Goal: Task Accomplishment & Management: Use online tool/utility

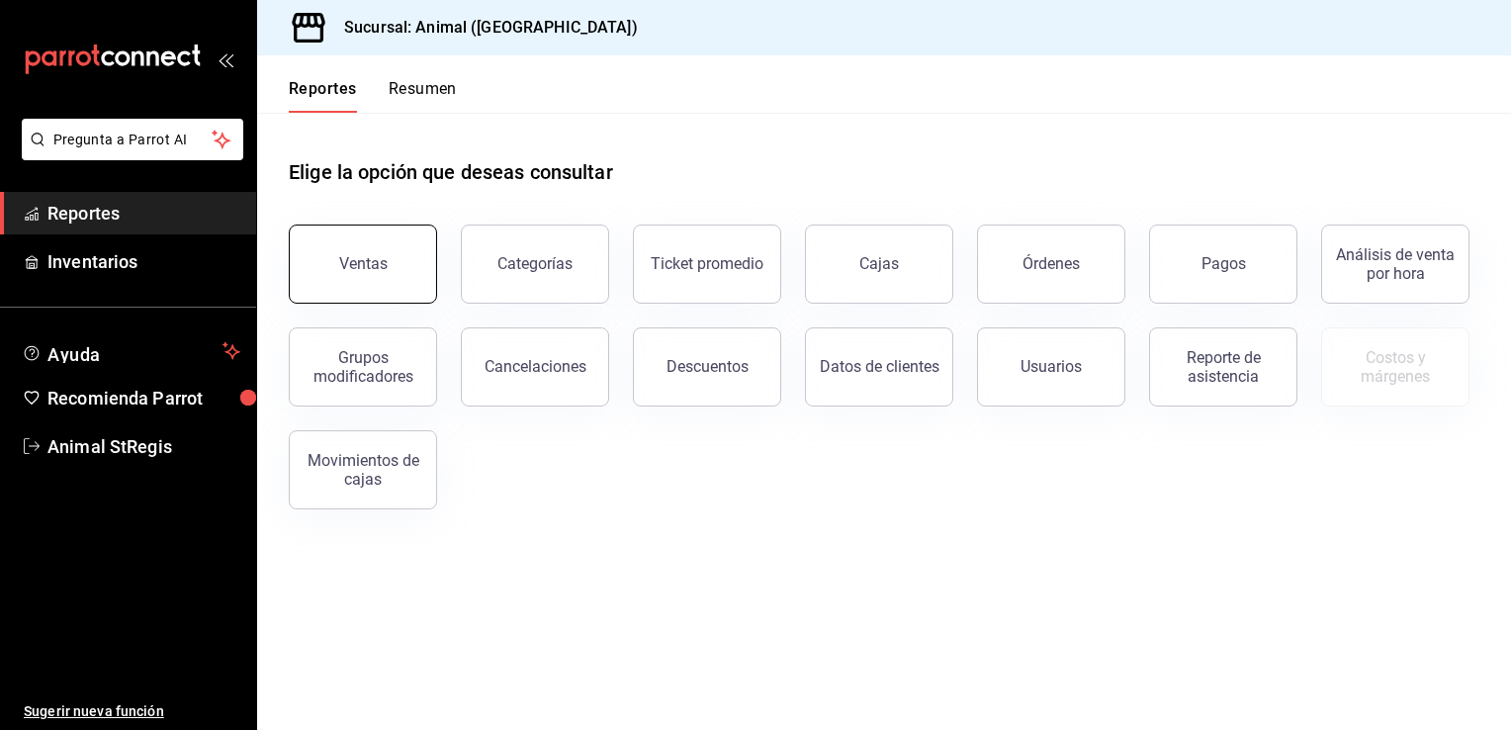
click at [364, 237] on button "Ventas" at bounding box center [363, 263] width 148 height 79
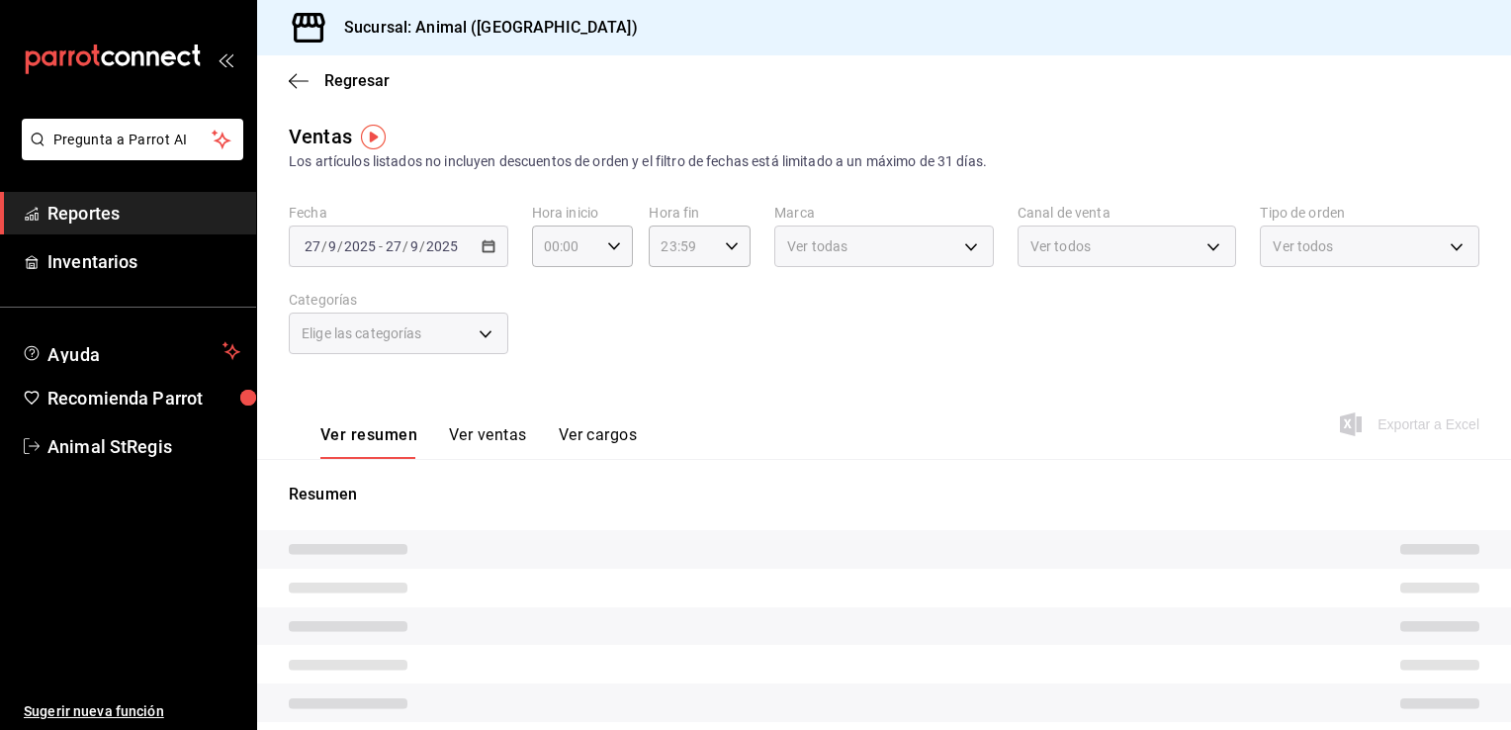
type input "05:00"
type input "PARROT,UBER_EATS,RAPPI,DIDI_FOOD,ONLINE"
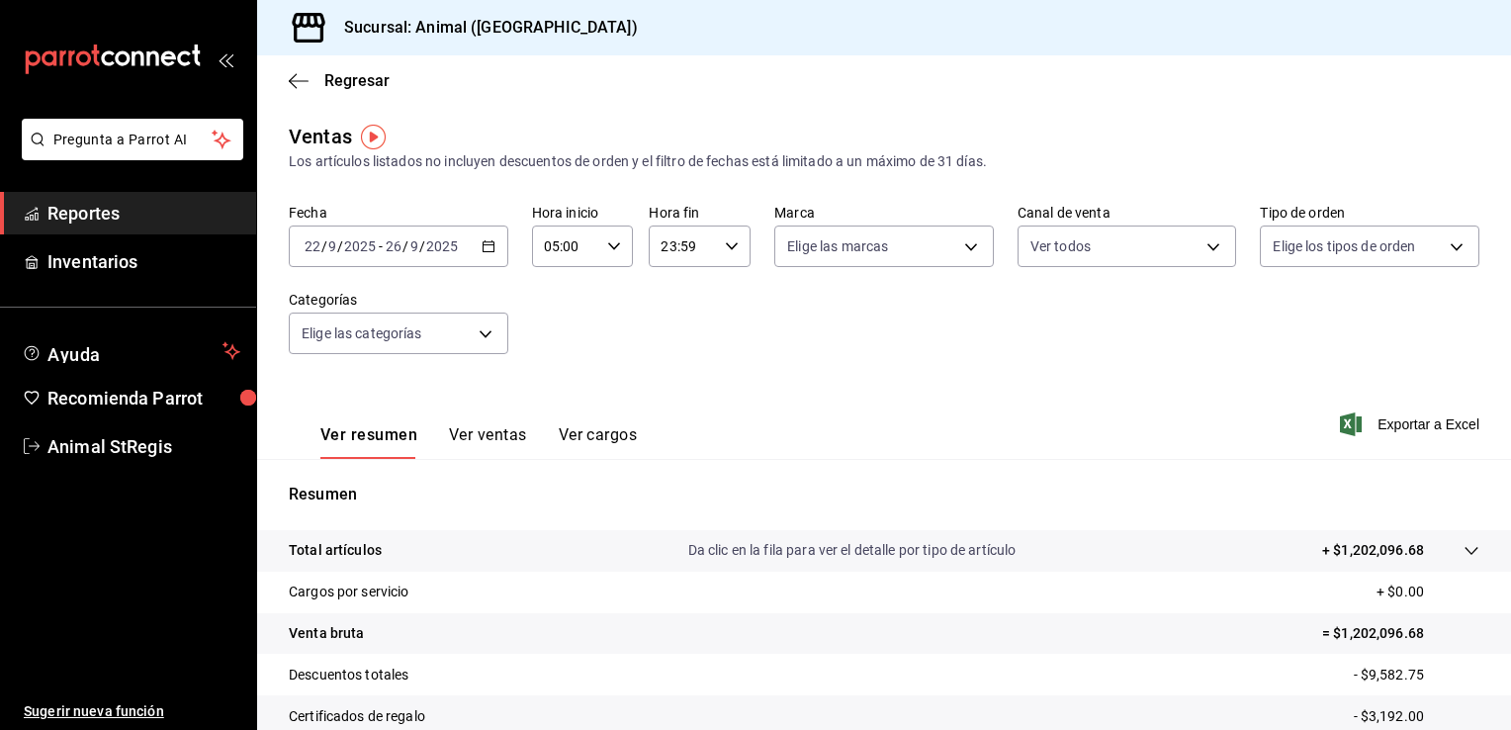
click at [487, 246] on icon "button" at bounding box center [489, 246] width 14 height 14
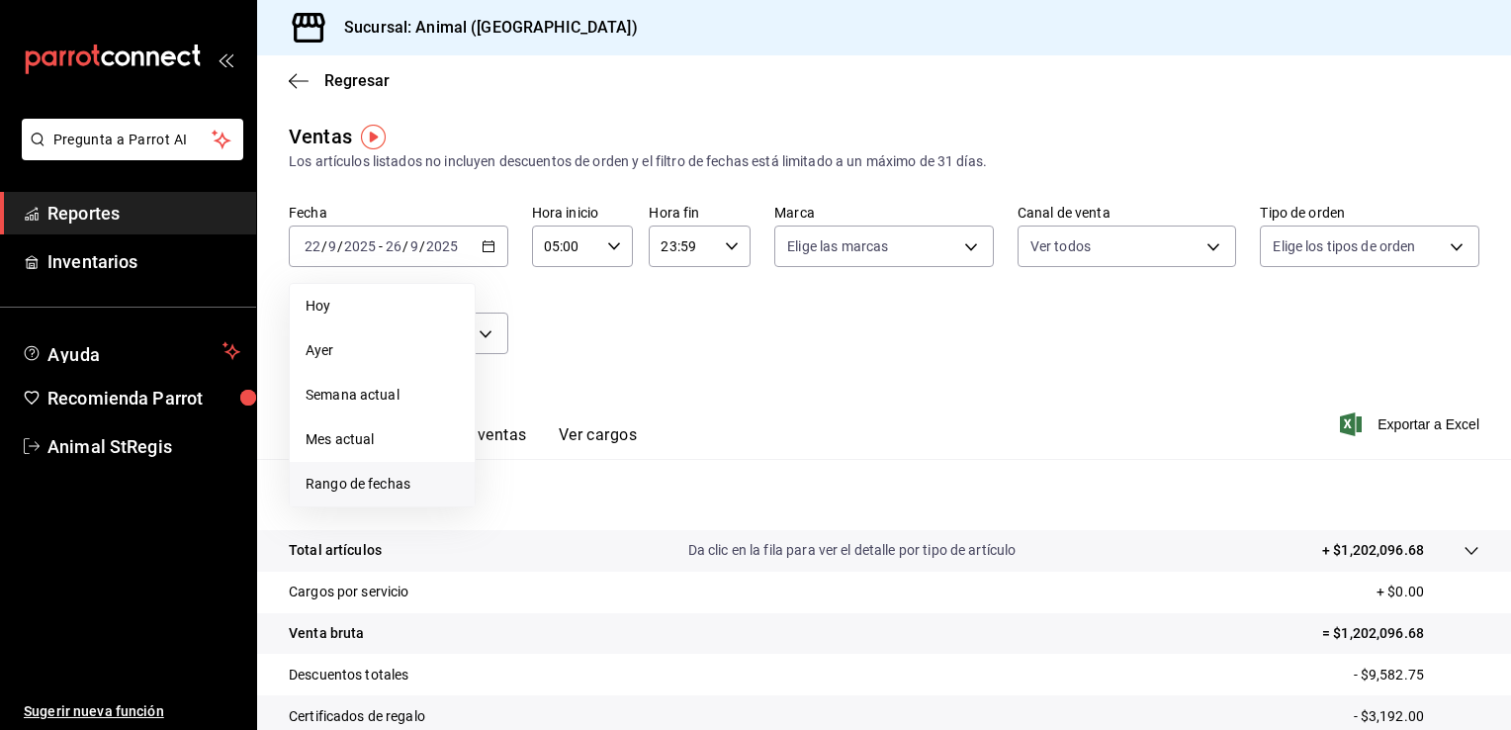
click at [375, 504] on li "Rango de fechas" at bounding box center [382, 484] width 185 height 44
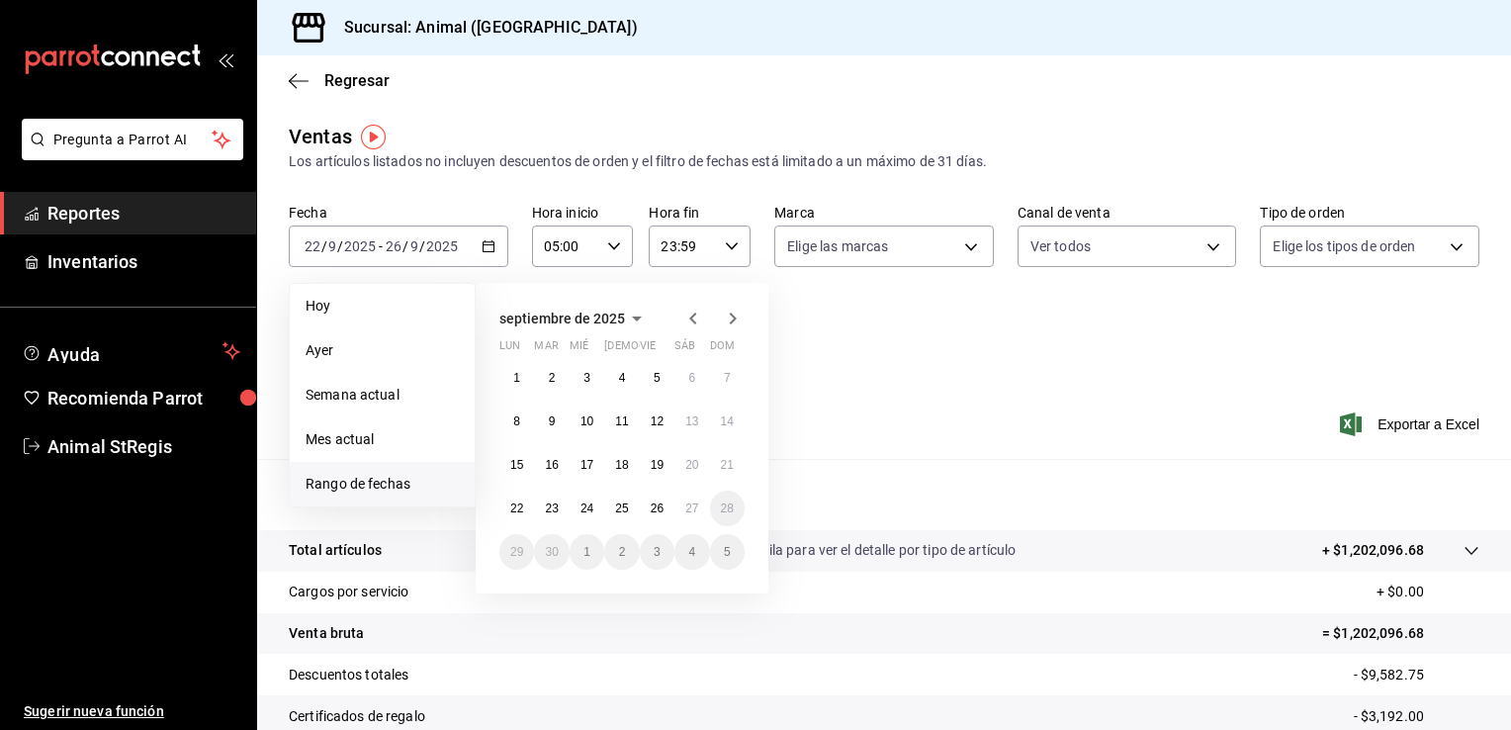
click at [662, 108] on main "Regresar Ventas Los artículos listados no incluyen descuentos de orden y el fil…" at bounding box center [884, 501] width 1254 height 892
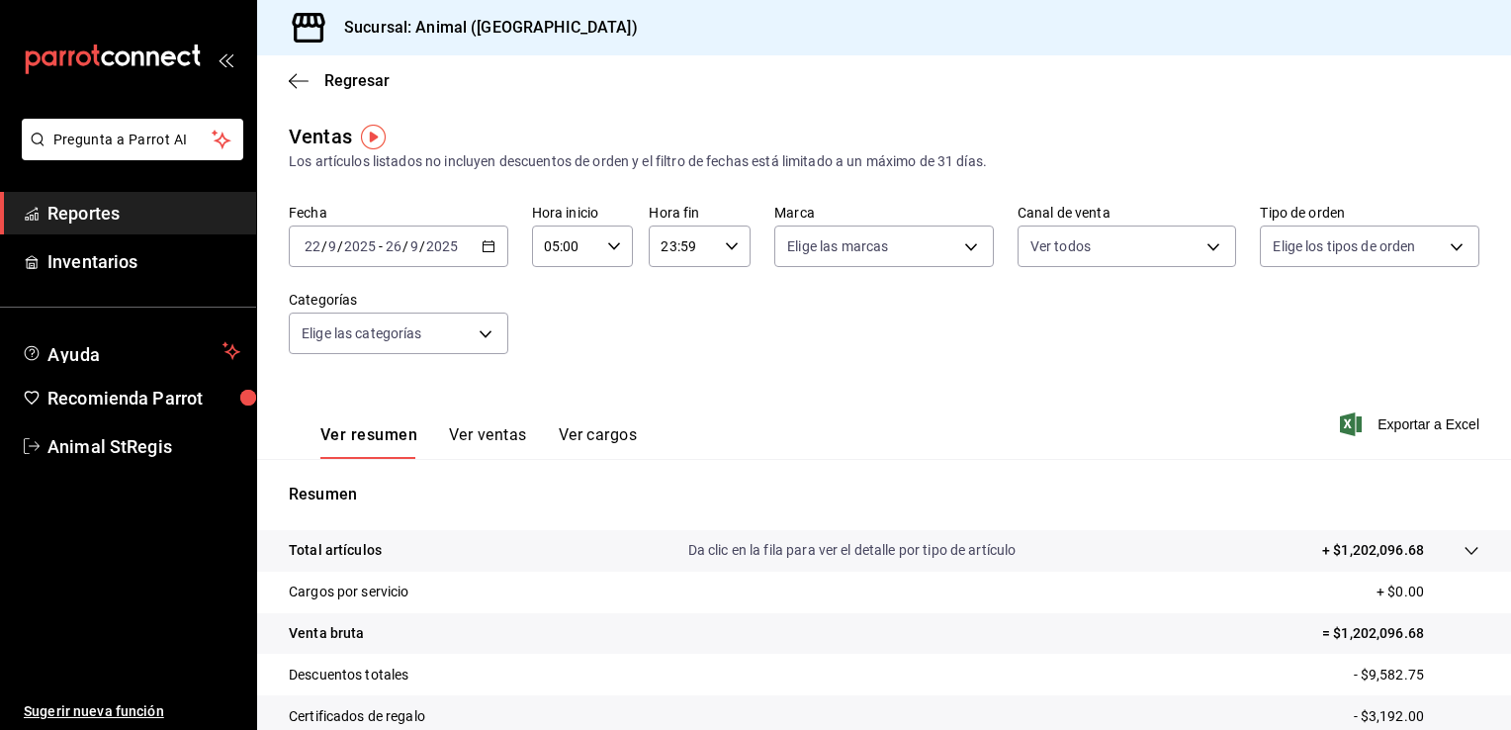
click at [484, 247] on icon "button" at bounding box center [489, 246] width 14 height 14
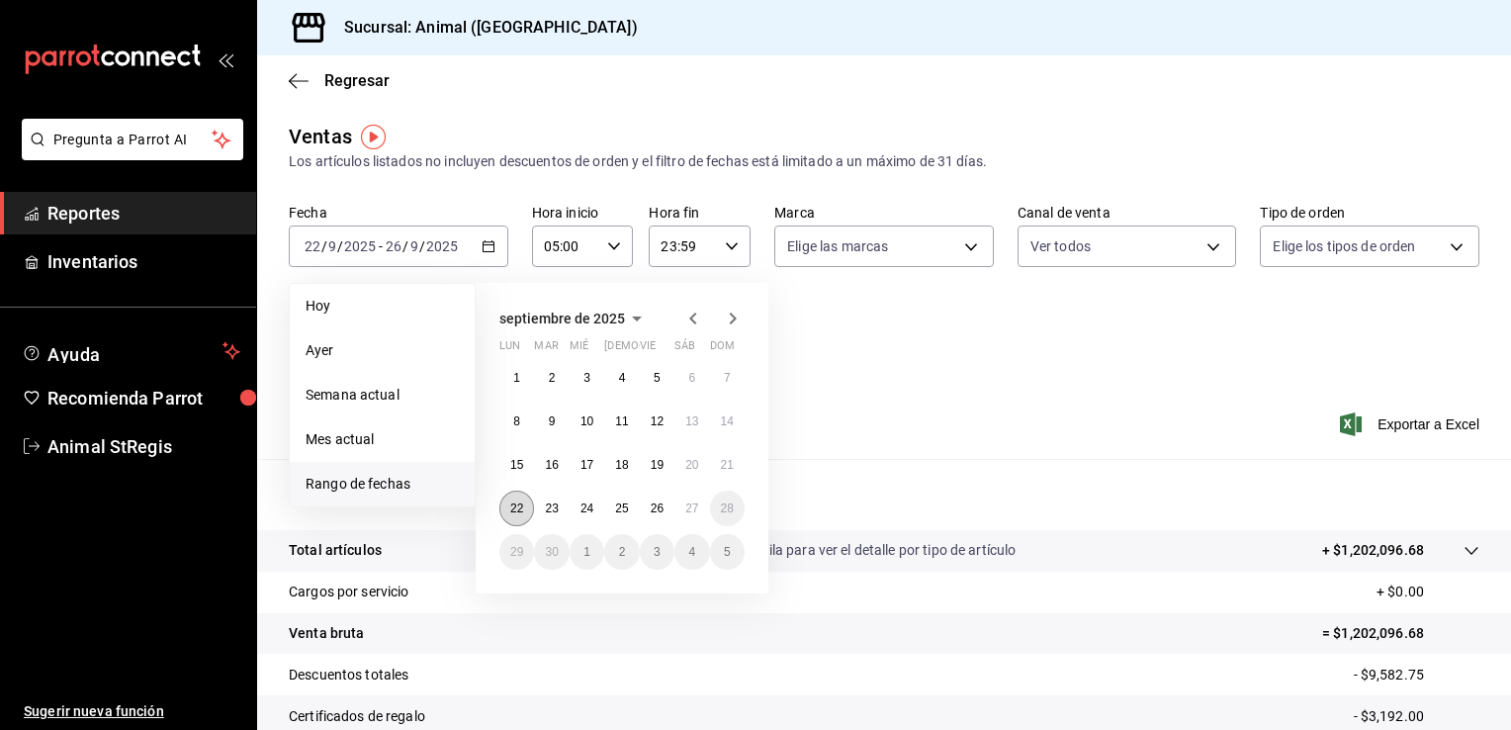
click at [509, 508] on button "22" at bounding box center [516, 508] width 35 height 36
click at [698, 513] on abbr "27" at bounding box center [691, 508] width 13 height 14
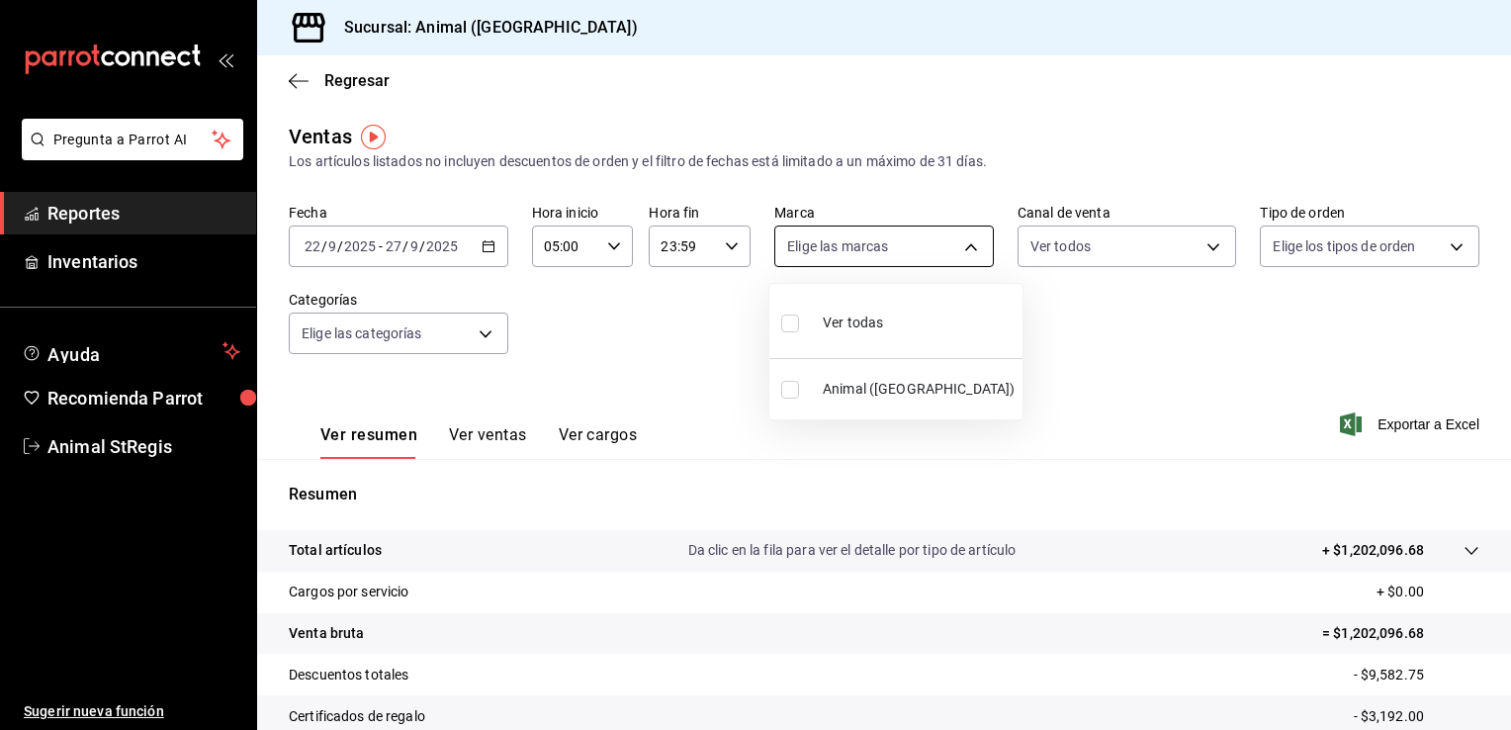
click at [965, 252] on body "Pregunta a Parrot AI Reportes Inventarios Ayuda Recomienda Parrot Animal StRegi…" at bounding box center [755, 365] width 1511 height 730
click at [898, 313] on li "Ver todas" at bounding box center [895, 321] width 253 height 58
type input "3f39fcdc-c8c4-4fff-883a-47b345d9391c"
checkbox input "true"
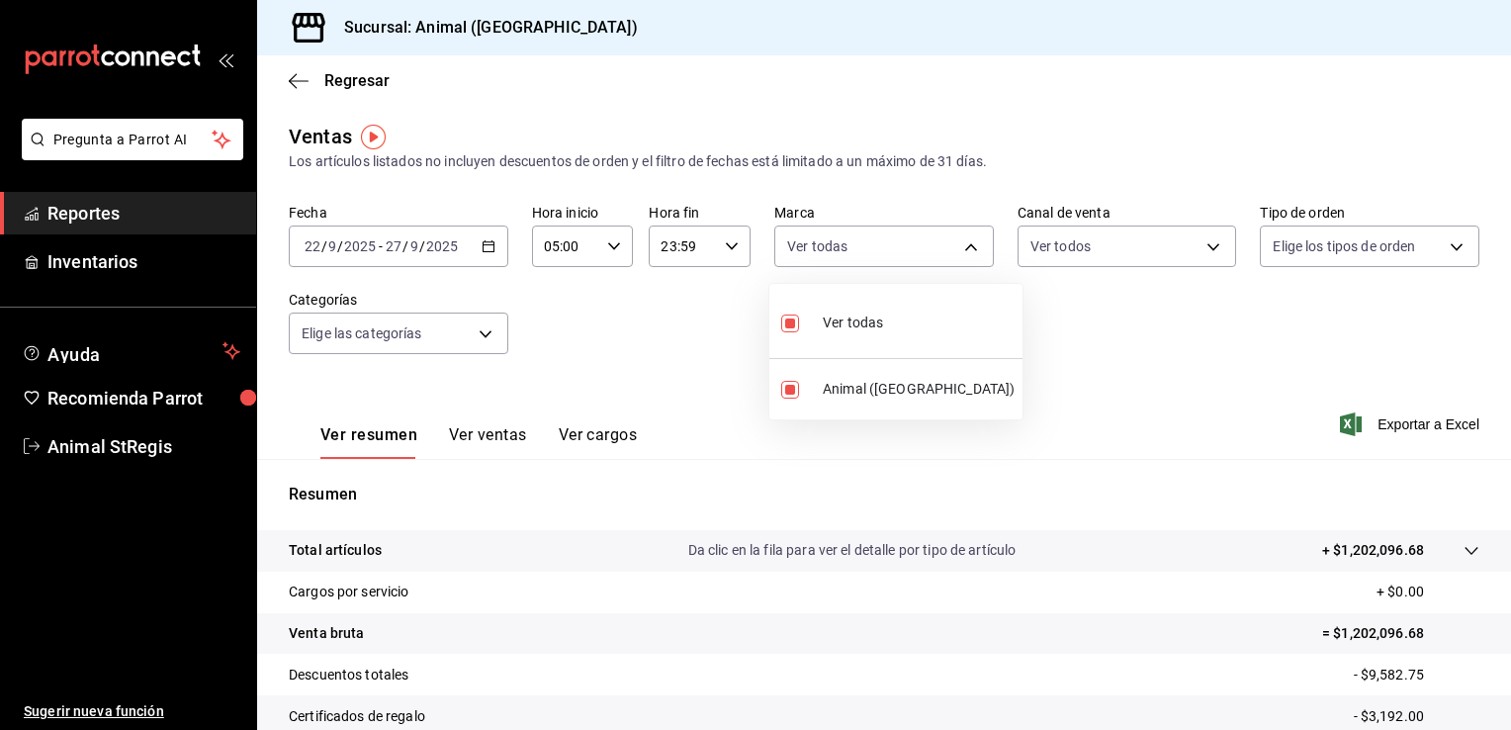
click at [1446, 238] on div at bounding box center [755, 365] width 1511 height 730
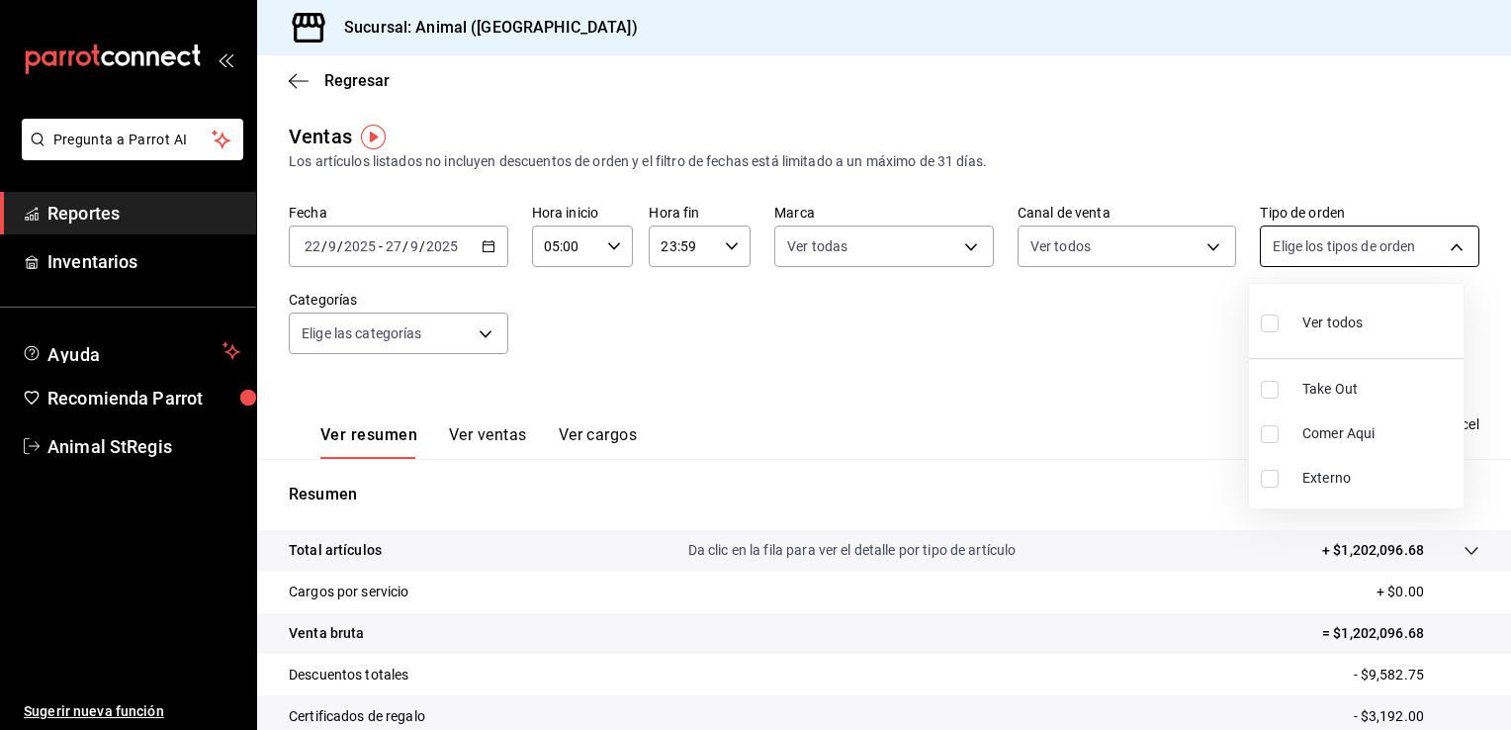
click at [1444, 246] on body "Pregunta a Parrot AI Reportes Inventarios Ayuda Recomienda Parrot Animal StRegi…" at bounding box center [755, 365] width 1511 height 730
click at [1361, 315] on span "Ver todos" at bounding box center [1332, 322] width 60 height 21
type input "3f245141-8cb2-4099-bf0f-bc16ed99609a,be50bec9-a7ef-41cc-9154-7015b9ad380c,EXTER…"
checkbox input "true"
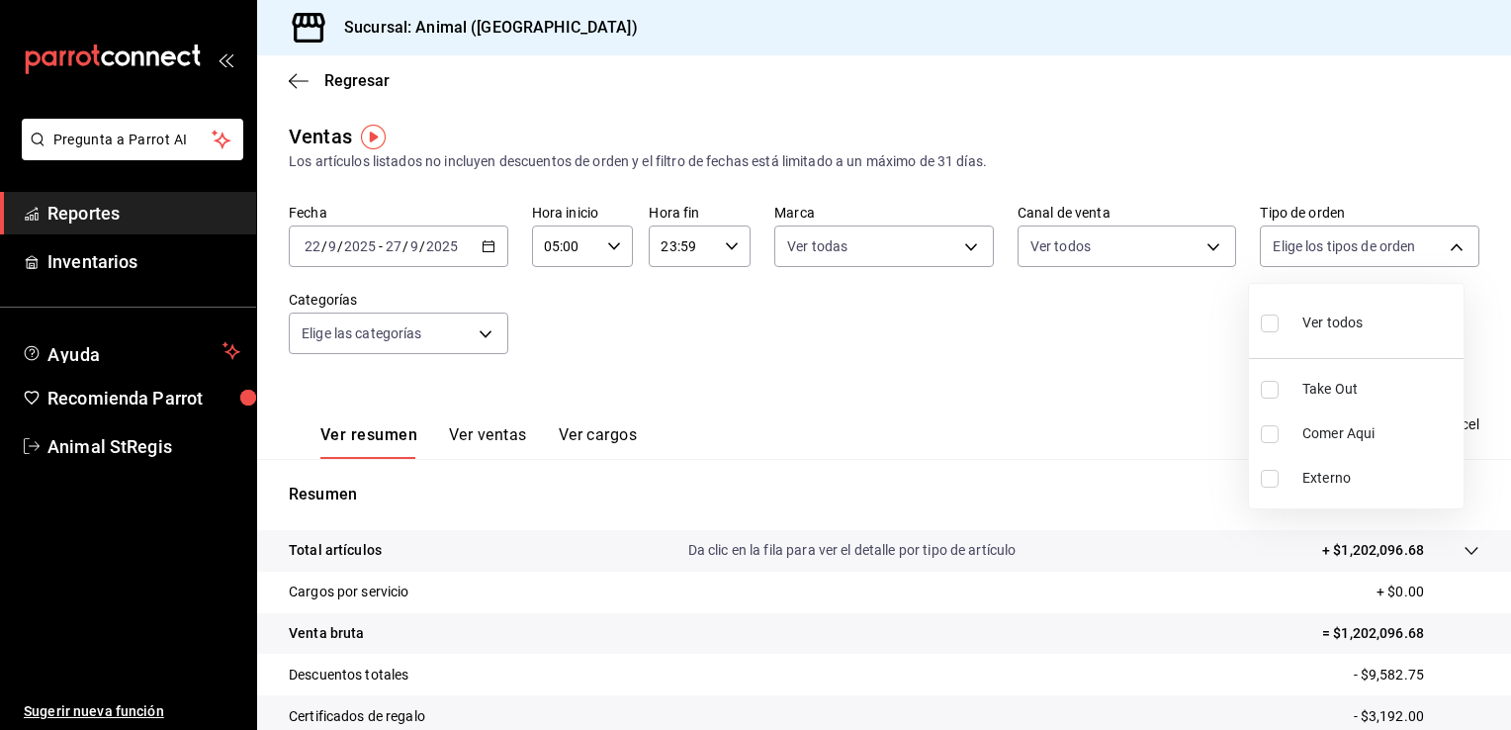
checkbox input "true"
click at [491, 320] on div at bounding box center [755, 365] width 1511 height 730
click at [490, 324] on body "Pregunta a Parrot AI Reportes Inventarios Ayuda Recomienda Parrot Animal StRegi…" at bounding box center [755, 365] width 1511 height 730
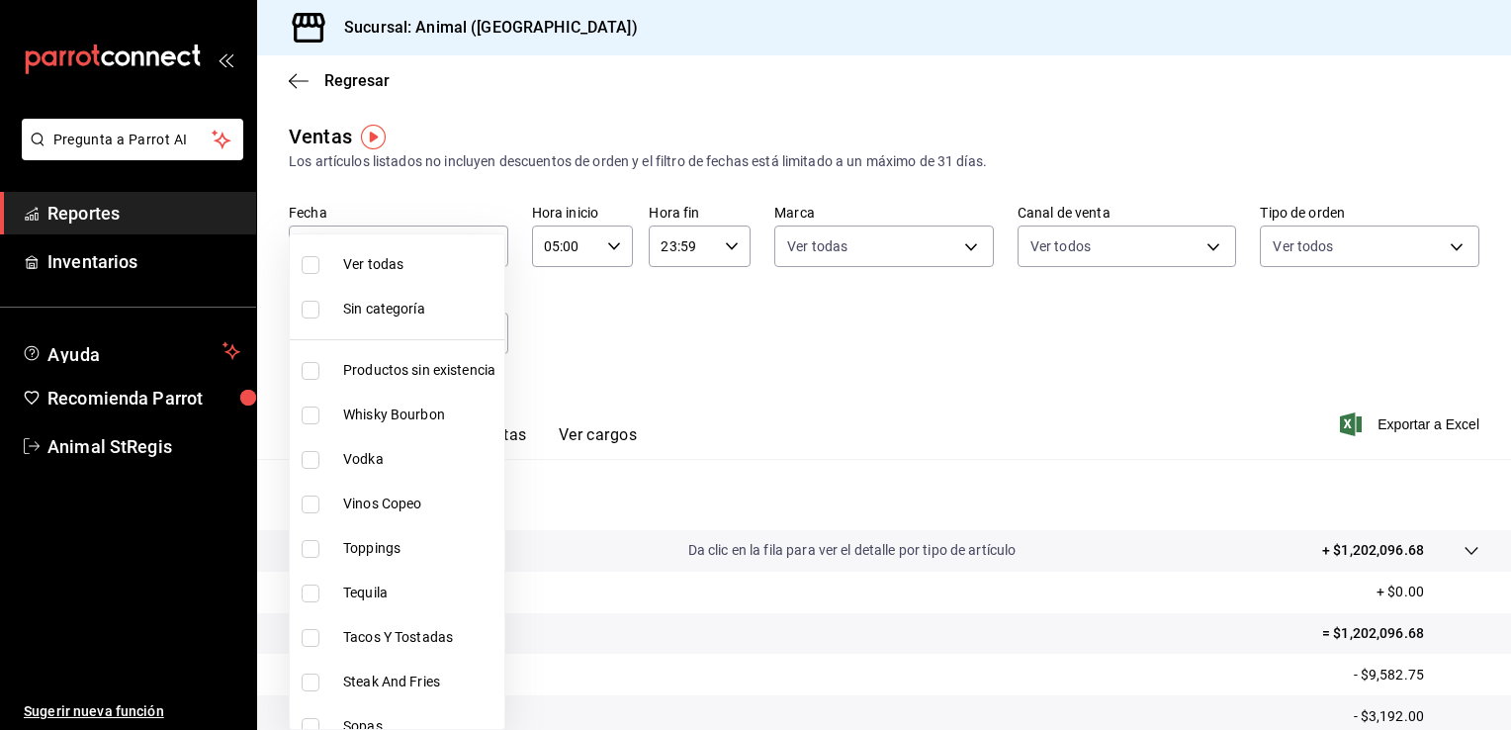
click at [400, 267] on span "Ver todas" at bounding box center [419, 264] width 153 height 21
type input "ab590da7-d0c4-47a8-ac4f-44aecaaca930,928f1d8c-49b4-4cad-a5c8-35f7885dcb7c,2440b…"
checkbox input "true"
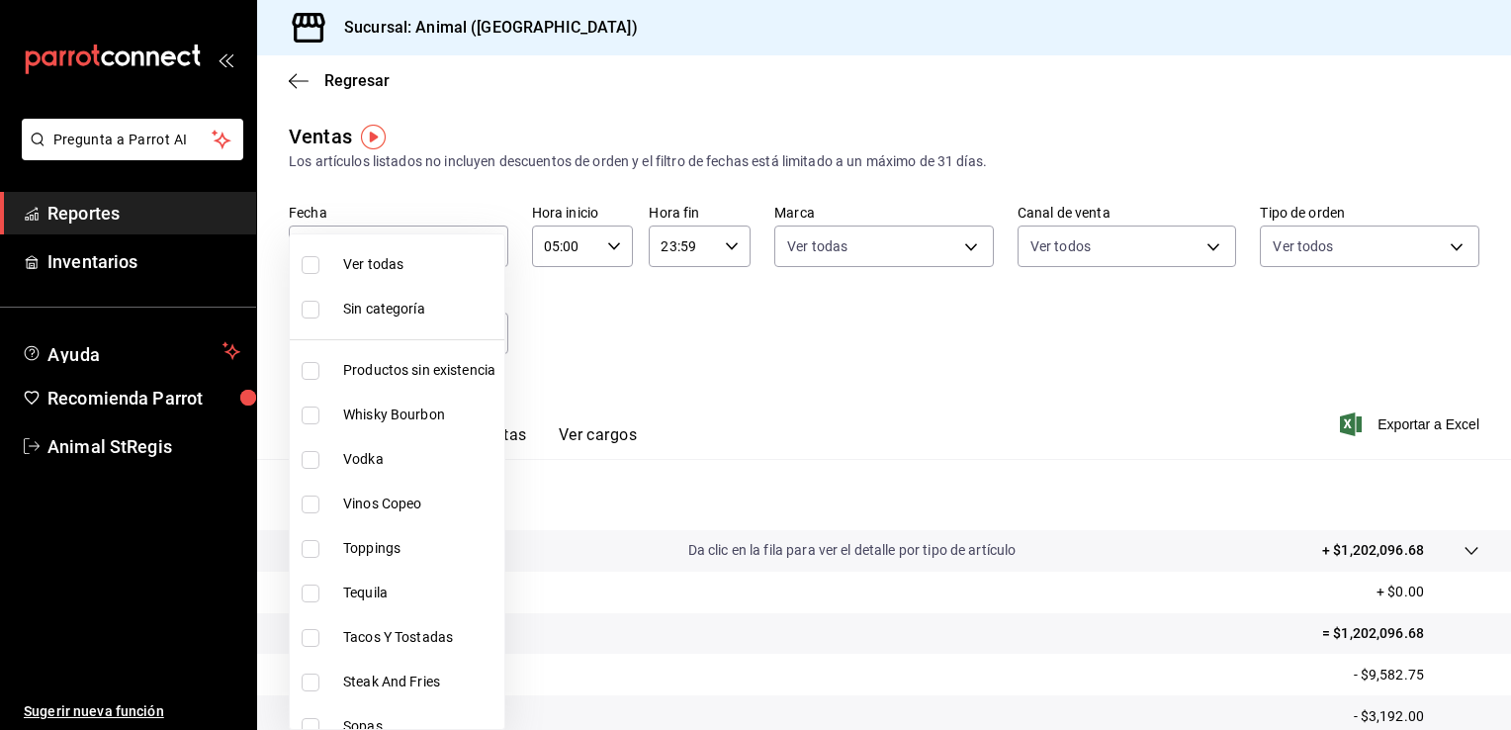
checkbox input "true"
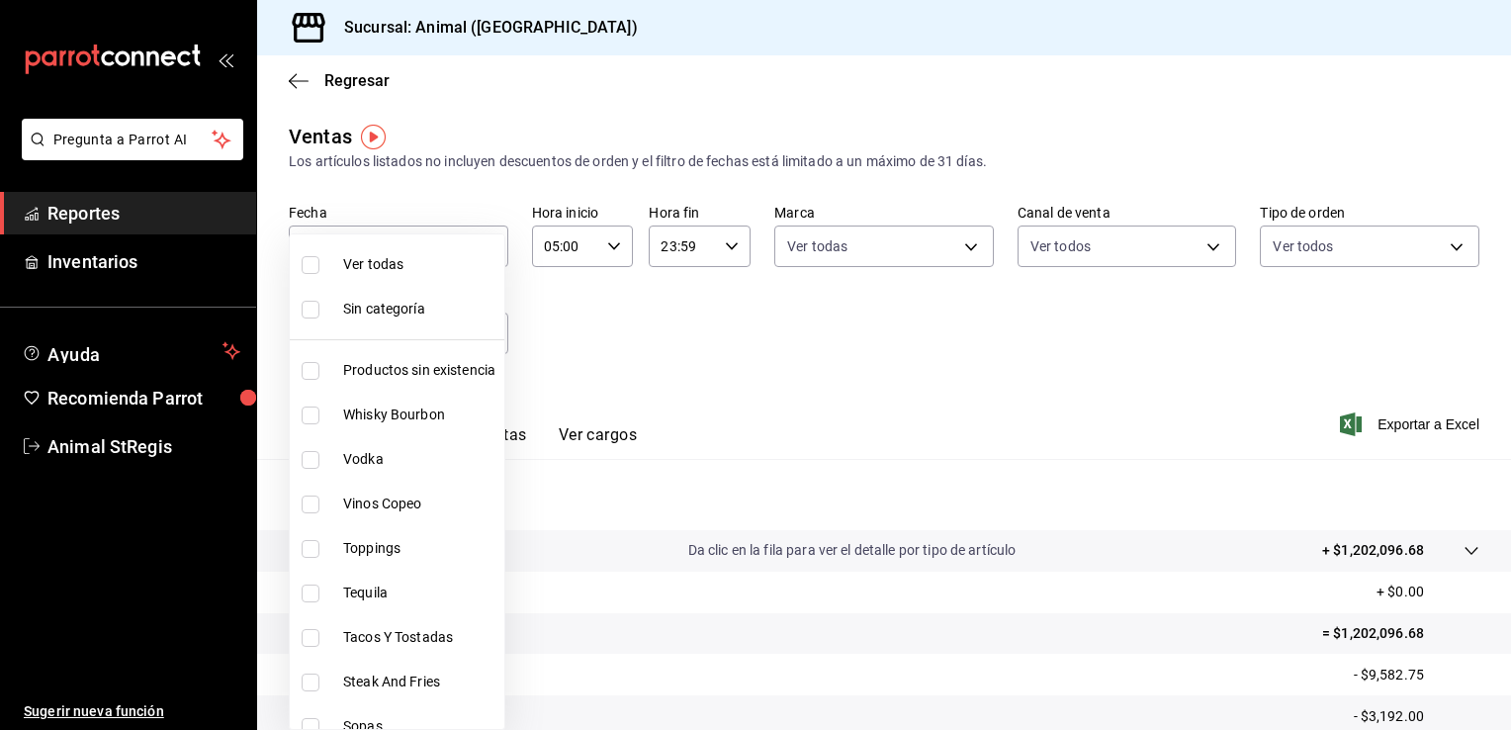
checkbox input "true"
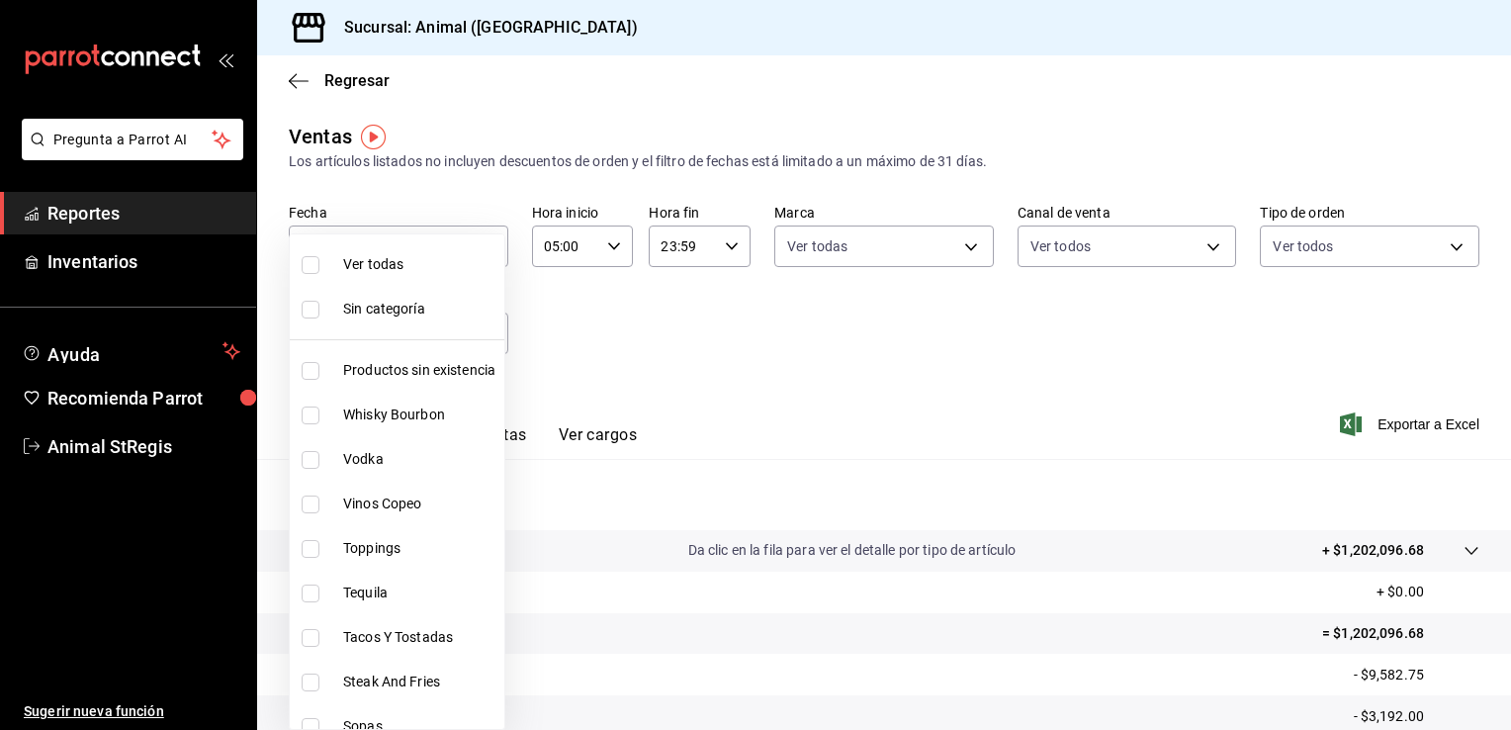
checkbox input "true"
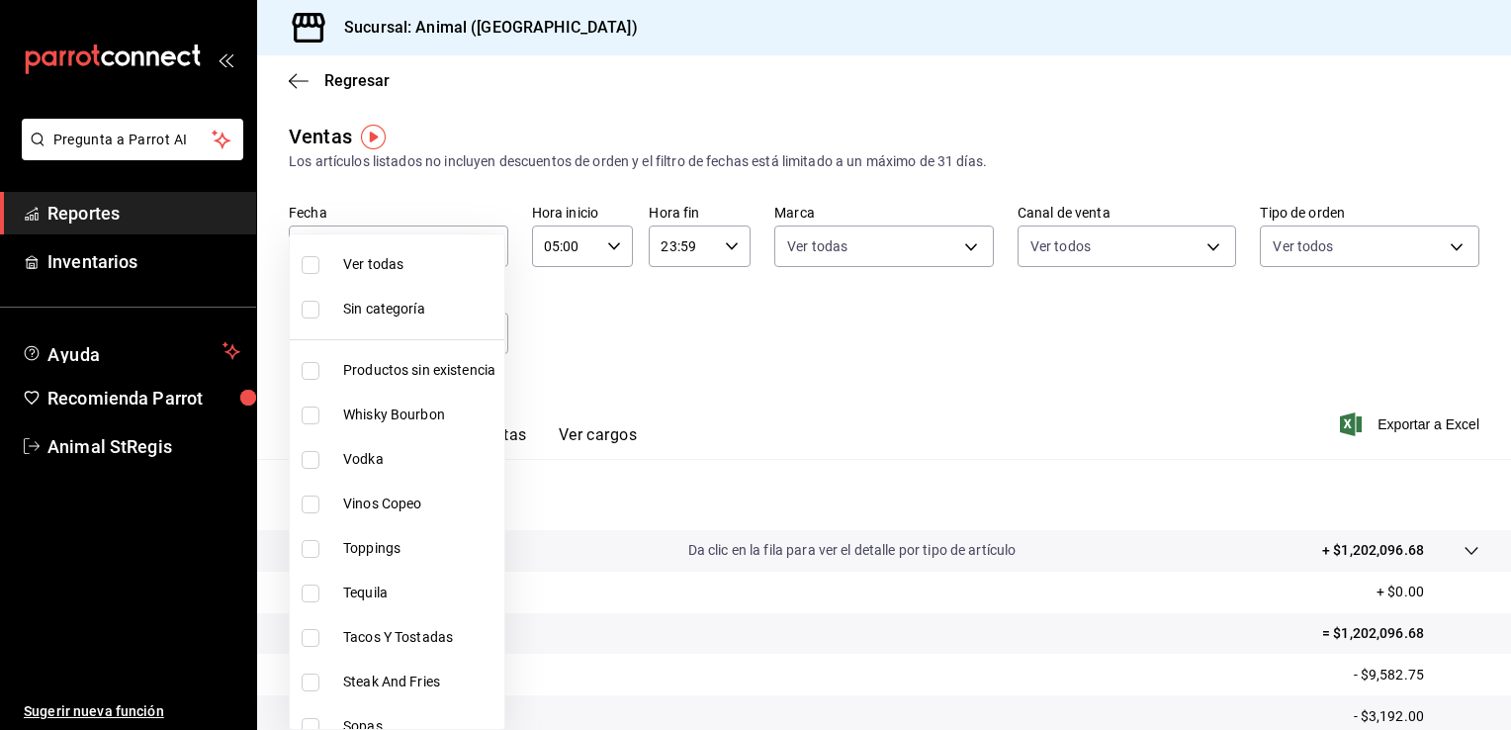
checkbox input "true"
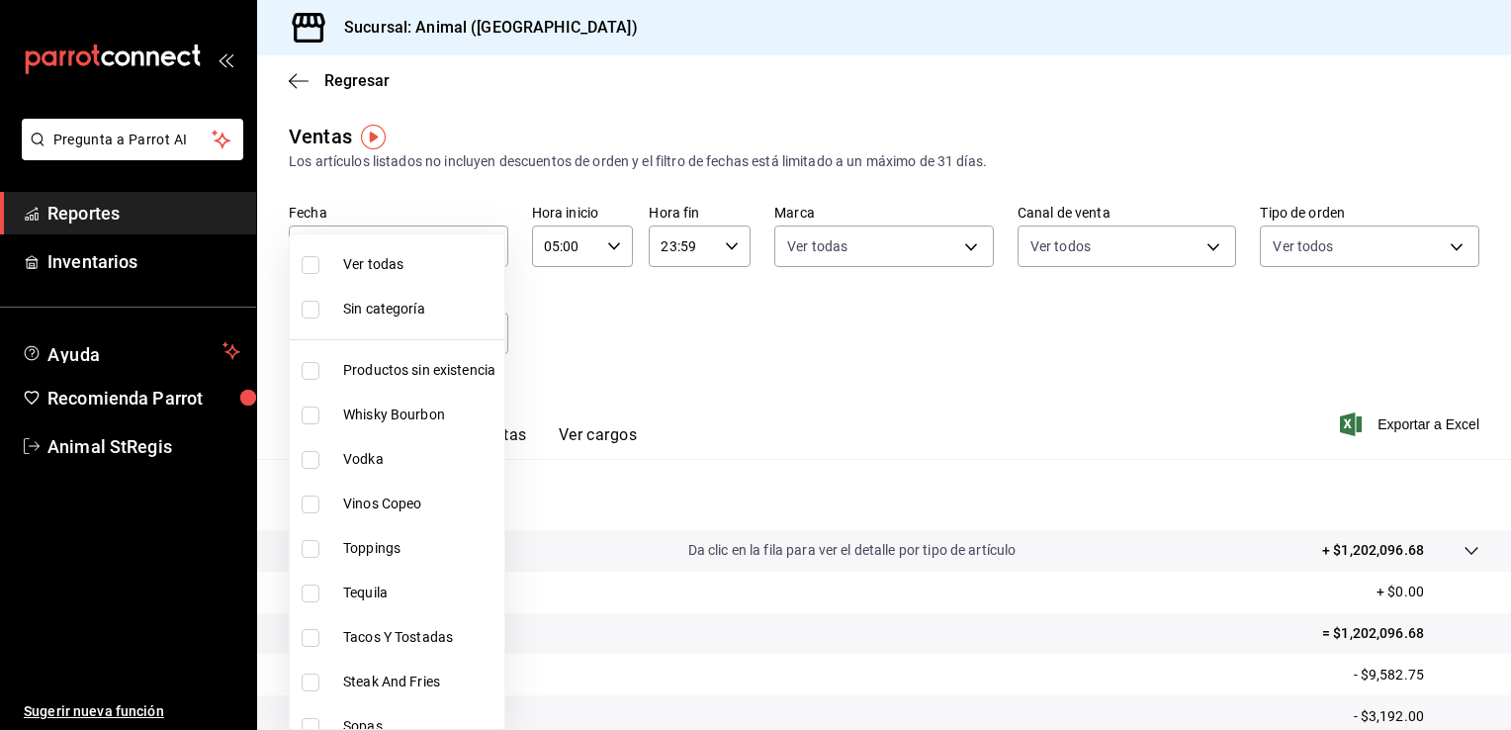
checkbox input "true"
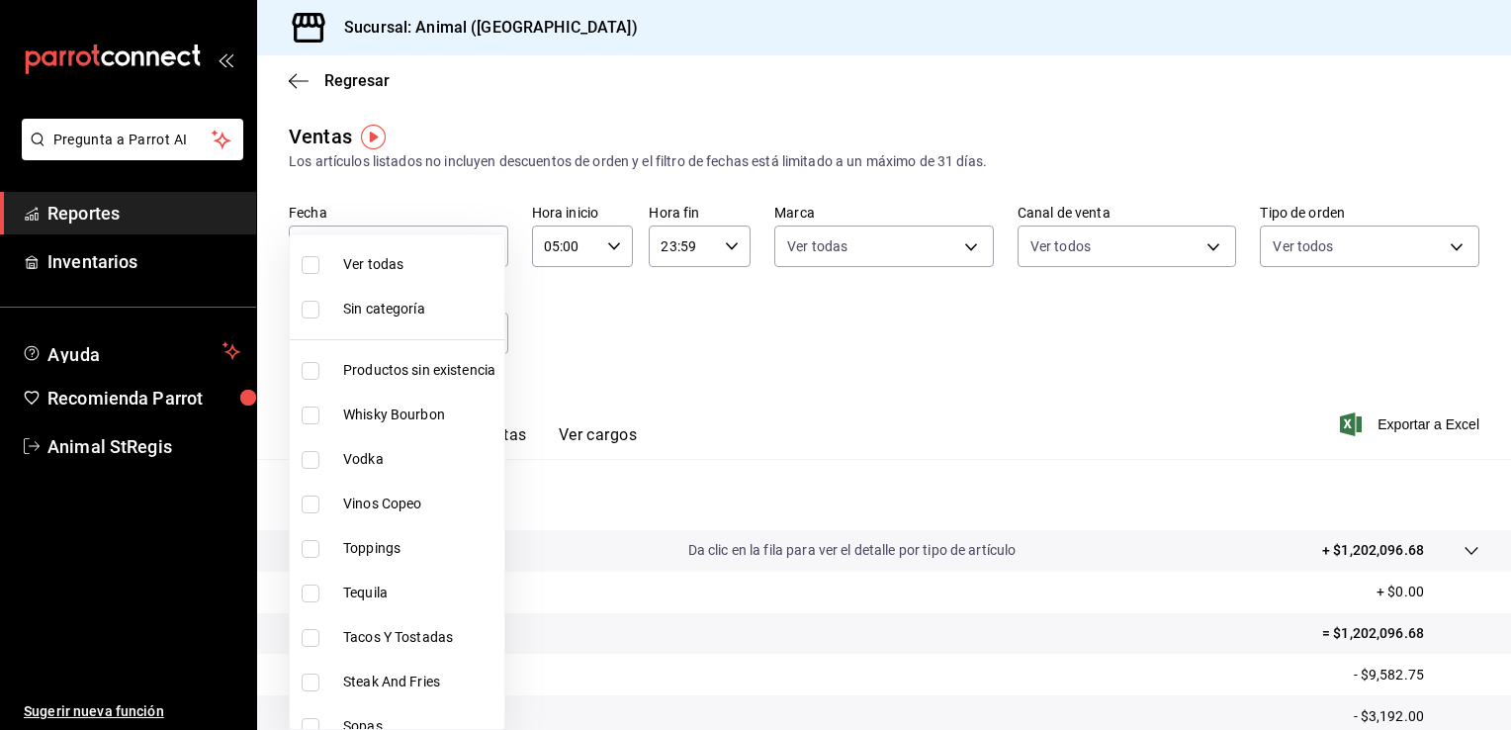
checkbox input "true"
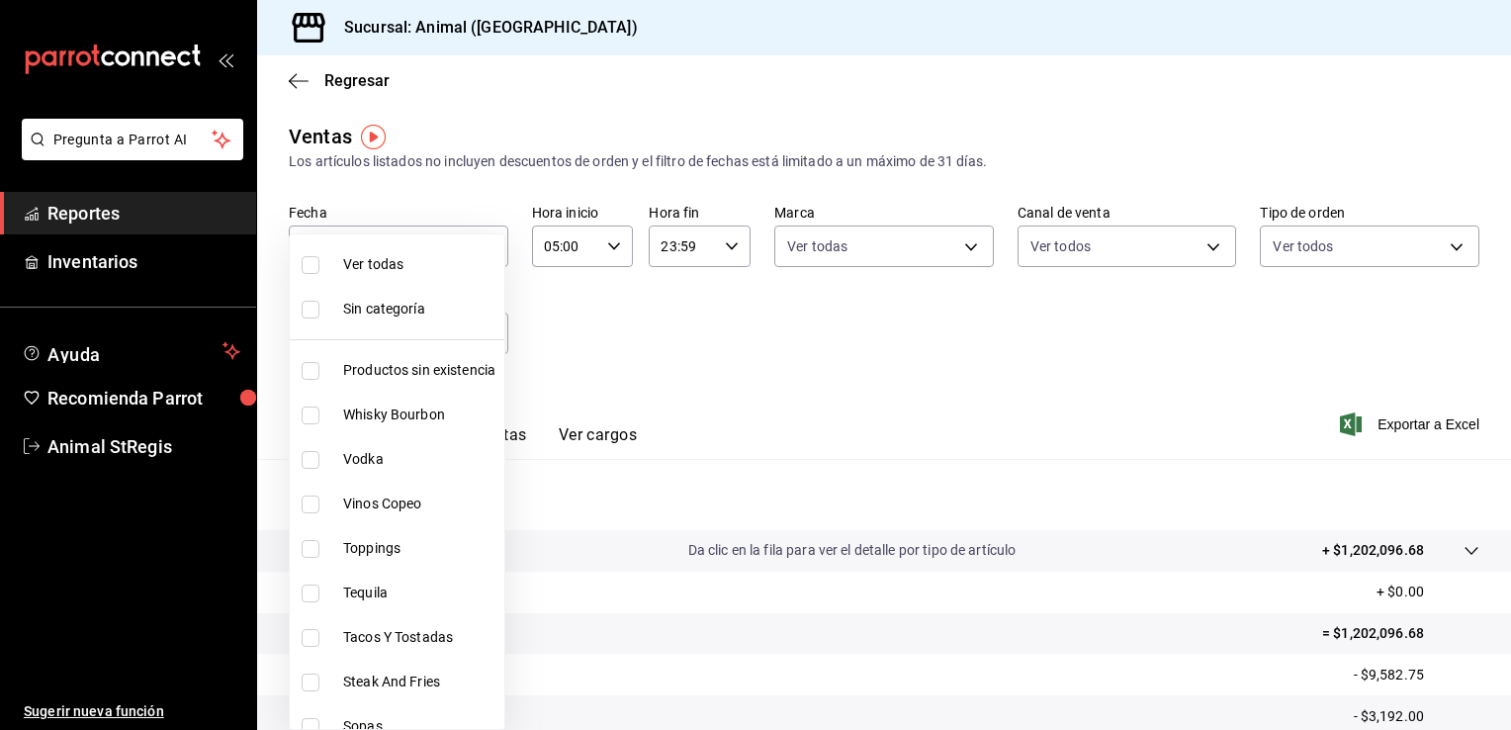
checkbox input "true"
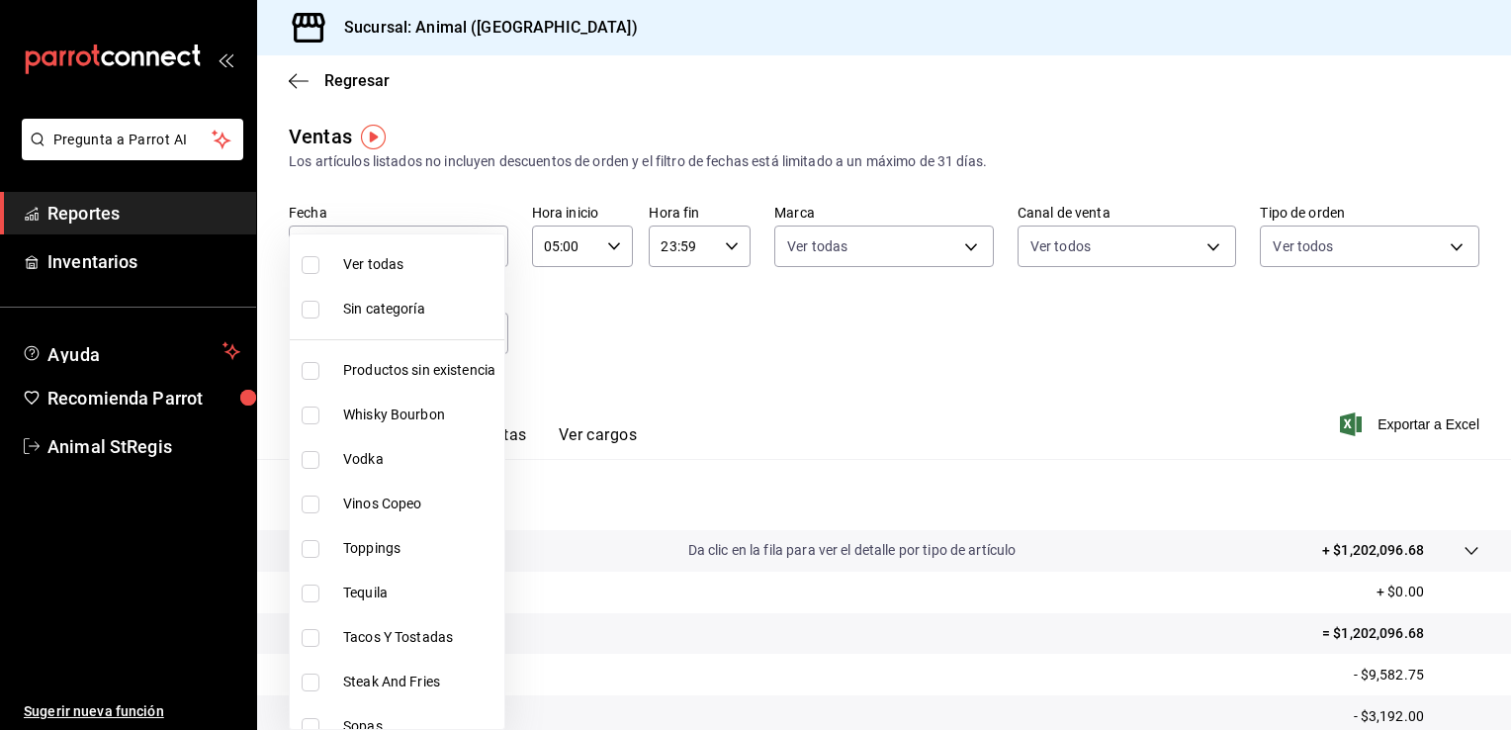
checkbox input "true"
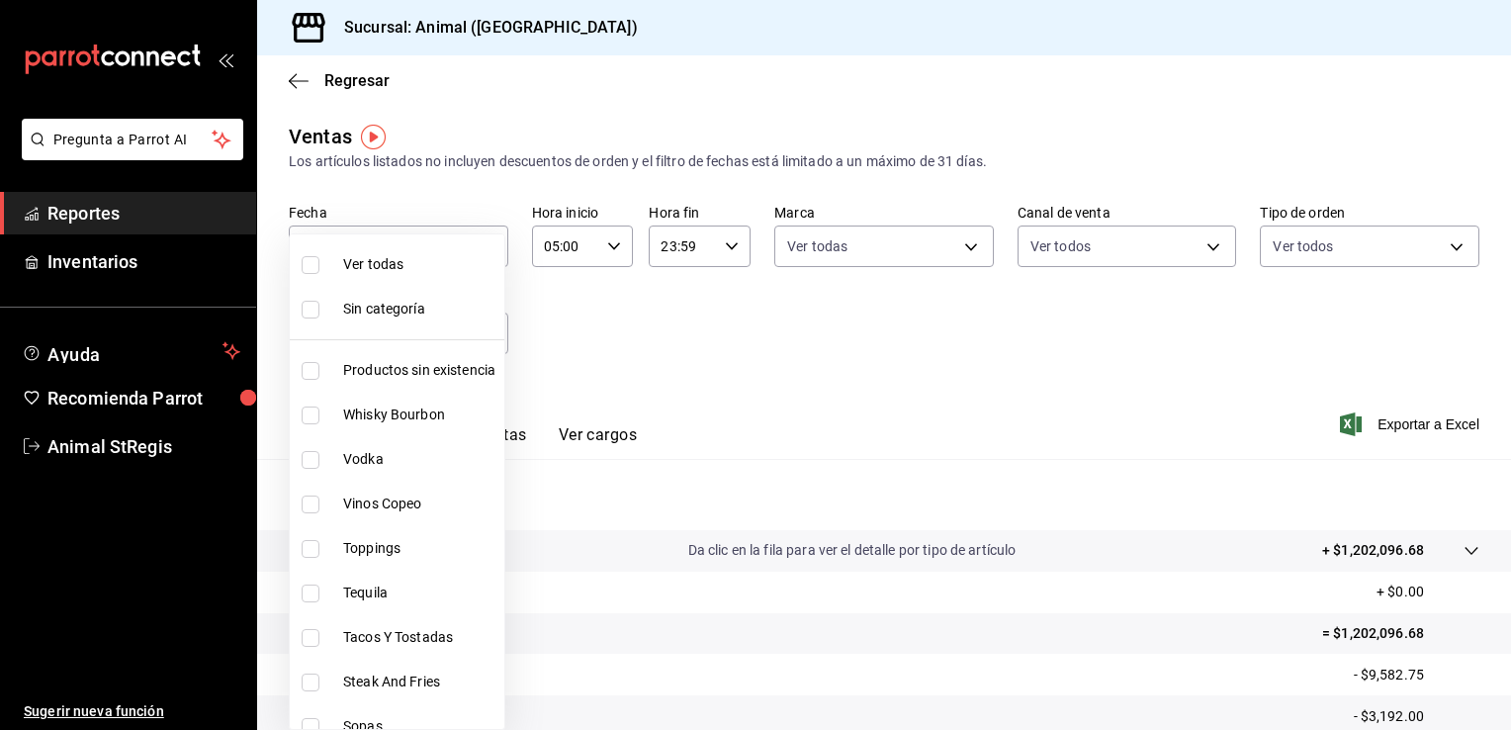
checkbox input "true"
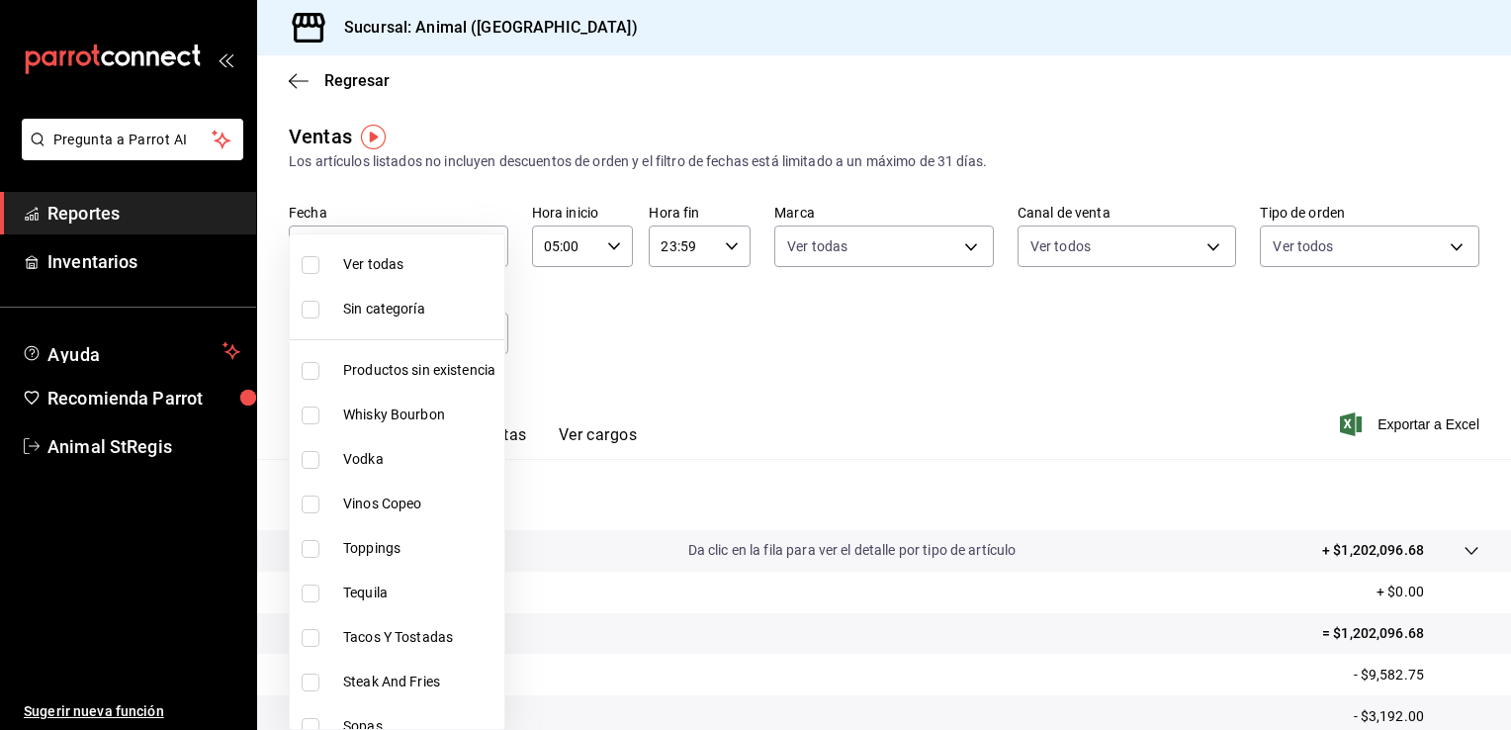
checkbox input "true"
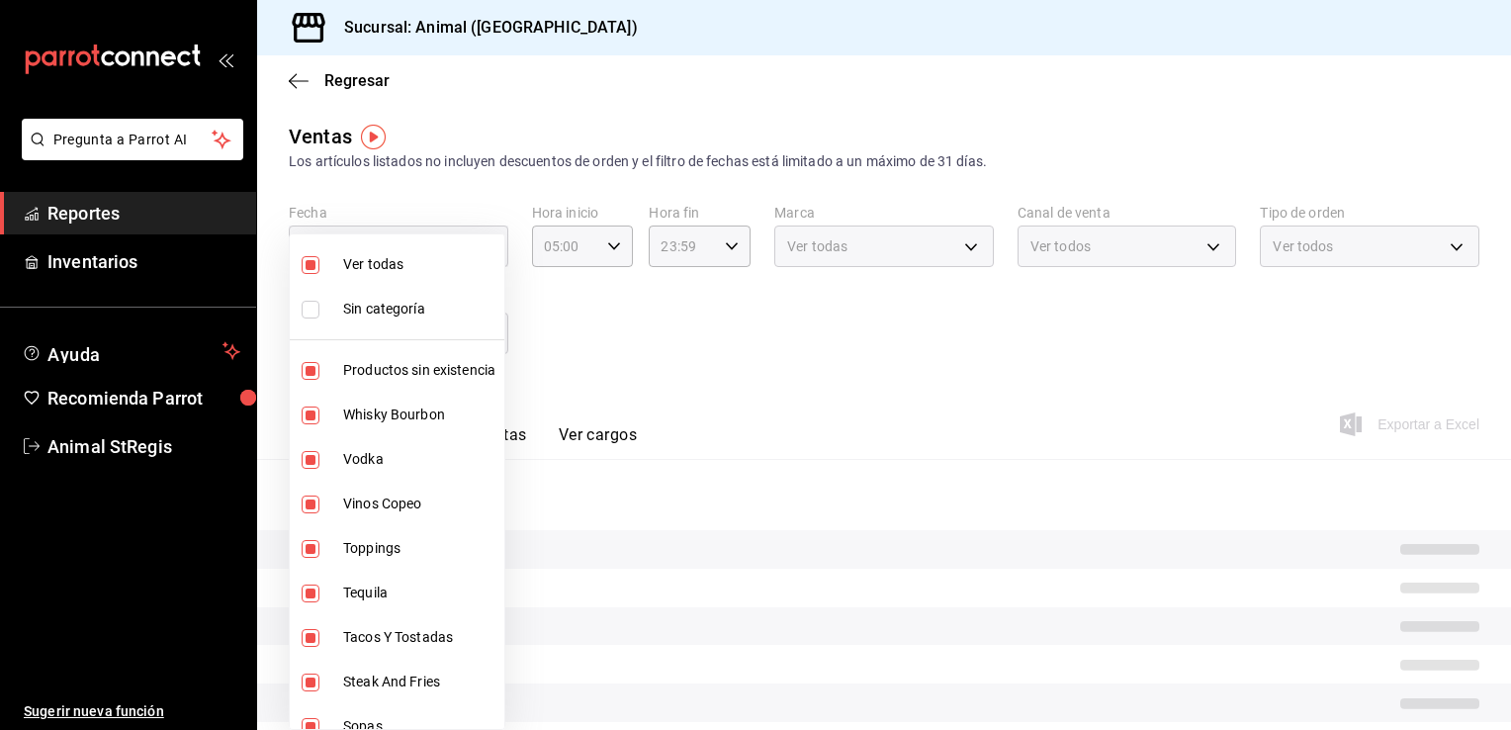
click at [734, 350] on div at bounding box center [755, 365] width 1511 height 730
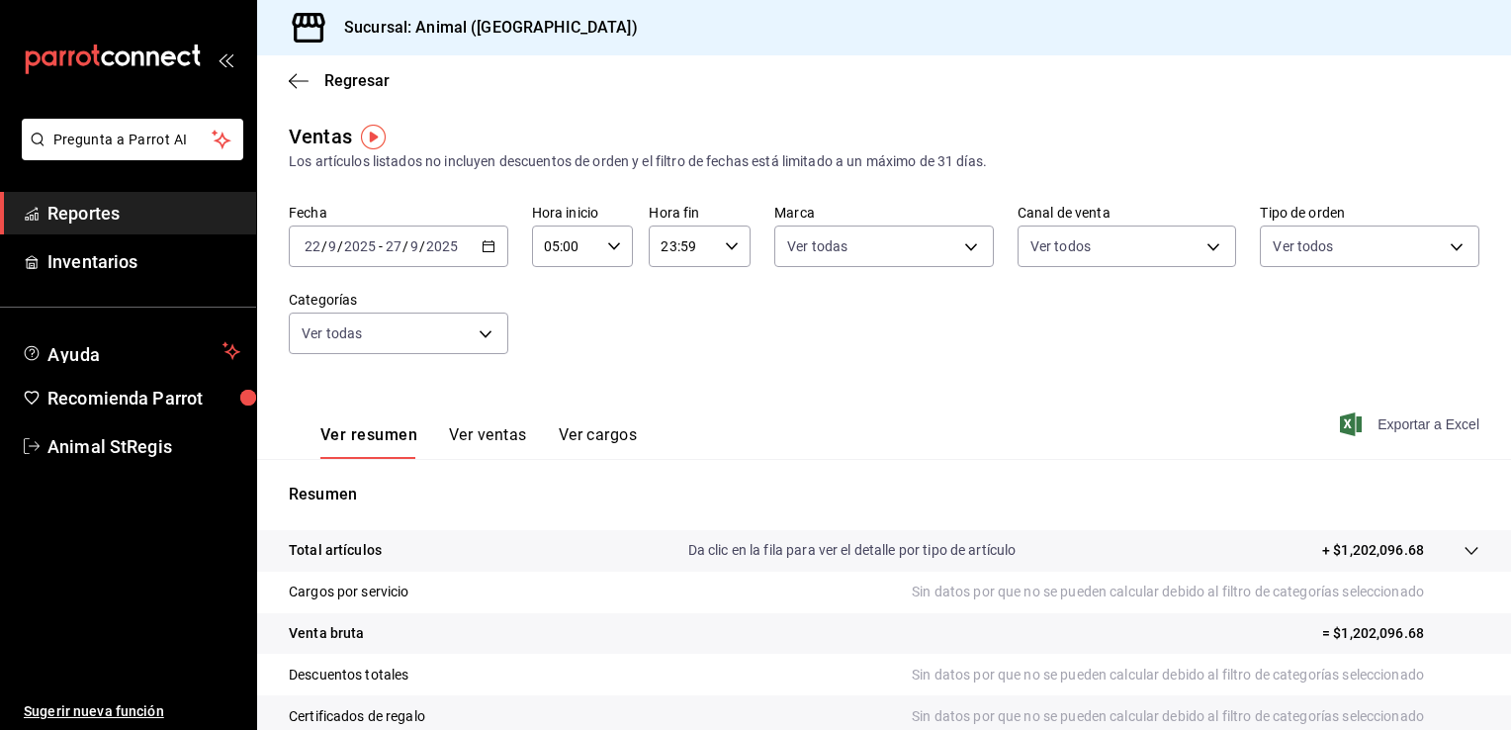
click at [1409, 417] on span "Exportar a Excel" at bounding box center [1411, 424] width 135 height 24
click at [141, 441] on span "Animal StRegis" at bounding box center [143, 446] width 193 height 27
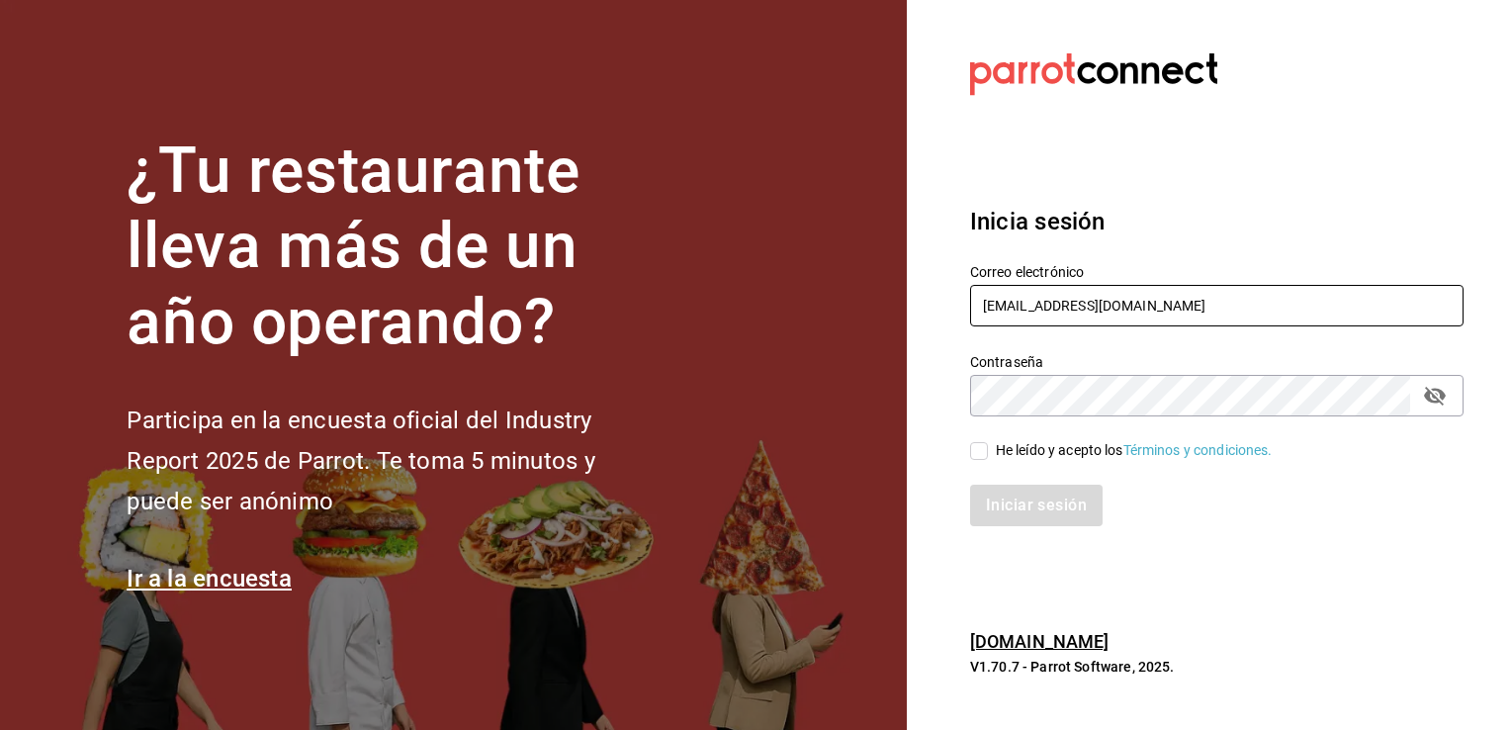
click at [1241, 310] on input "animal.stregis@grupocosteno.com" at bounding box center [1216, 306] width 493 height 42
type input "cuerno.cdmx@grupocosteno.com"
click at [970, 453] on input "He leído y acepto los Términos y condiciones." at bounding box center [979, 451] width 18 height 18
checkbox input "true"
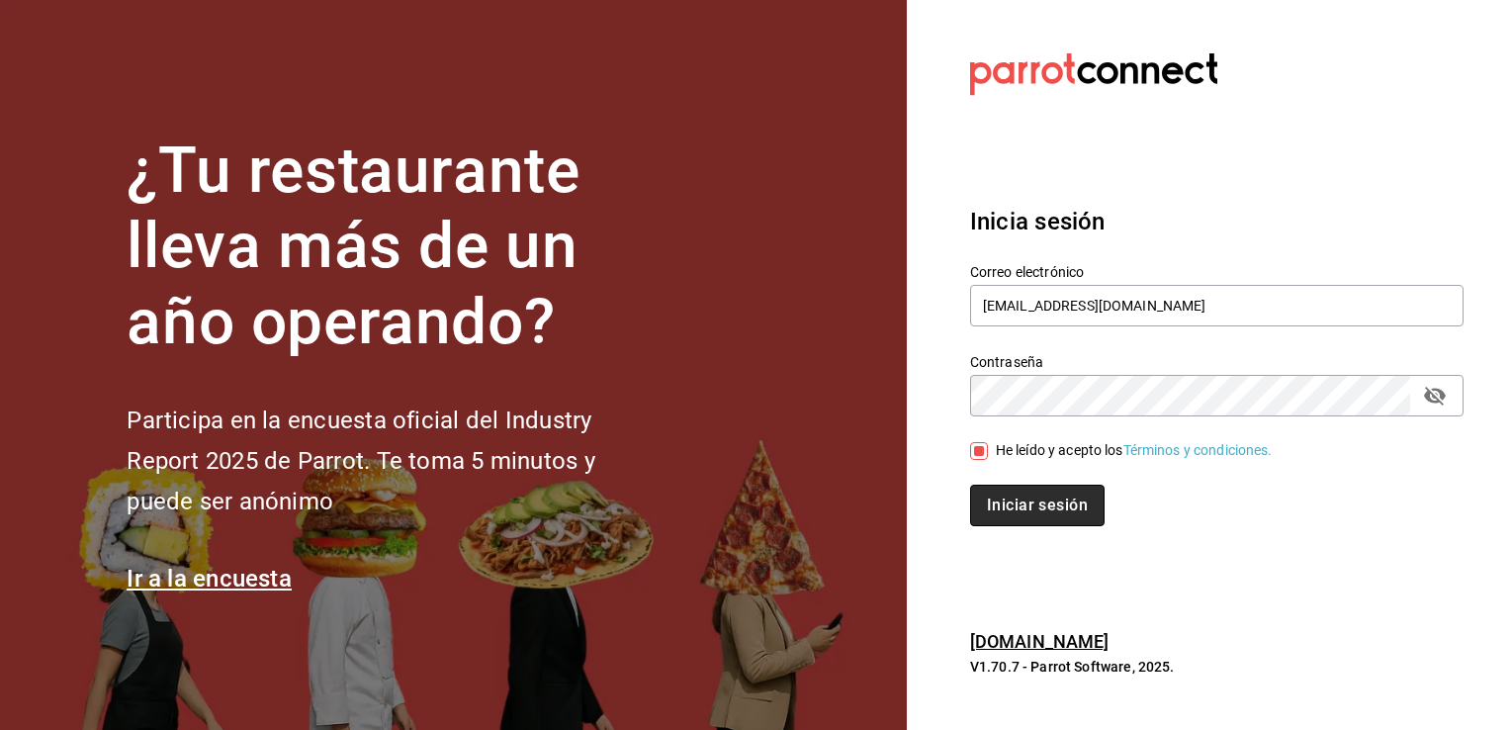
click at [1005, 499] on button "Iniciar sesión" at bounding box center [1037, 506] width 134 height 42
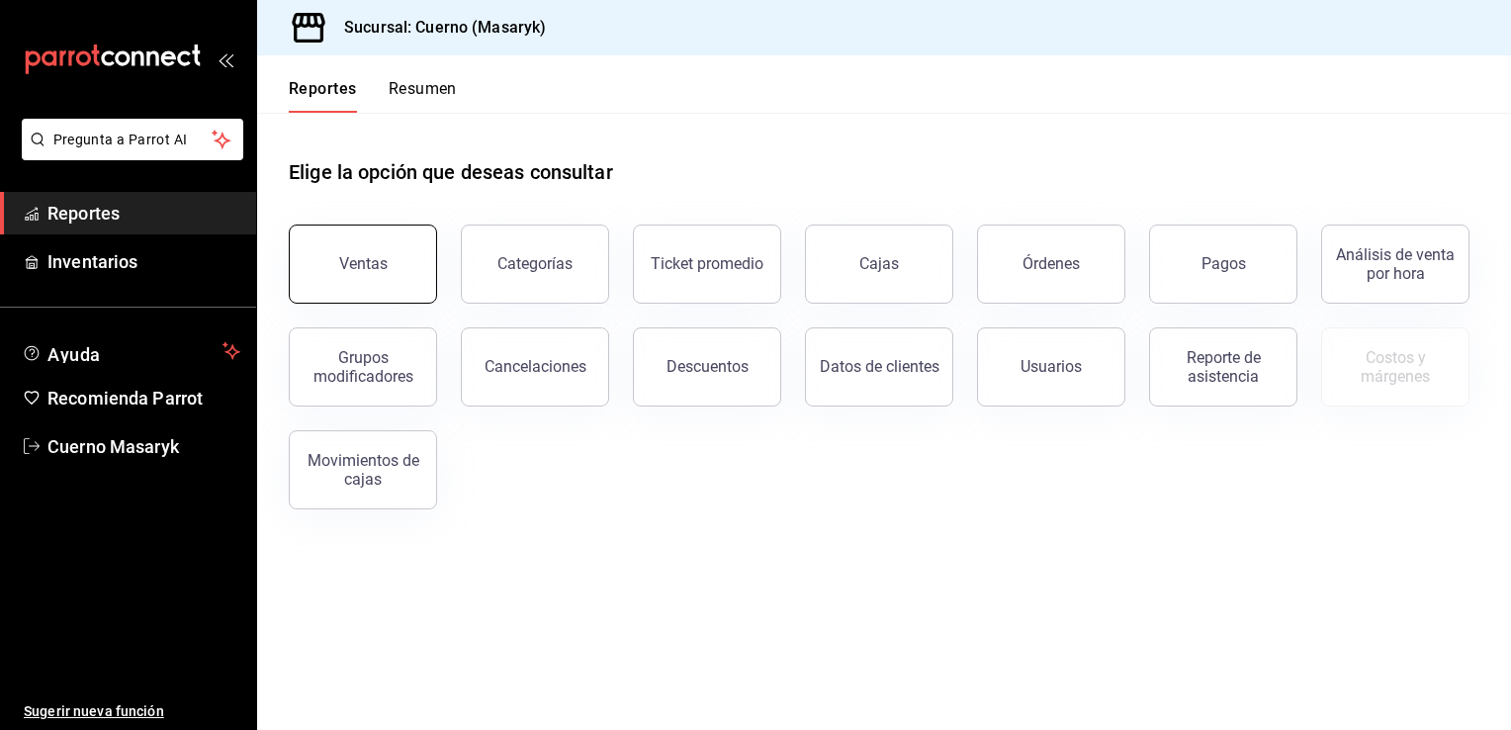
click at [390, 261] on button "Ventas" at bounding box center [363, 263] width 148 height 79
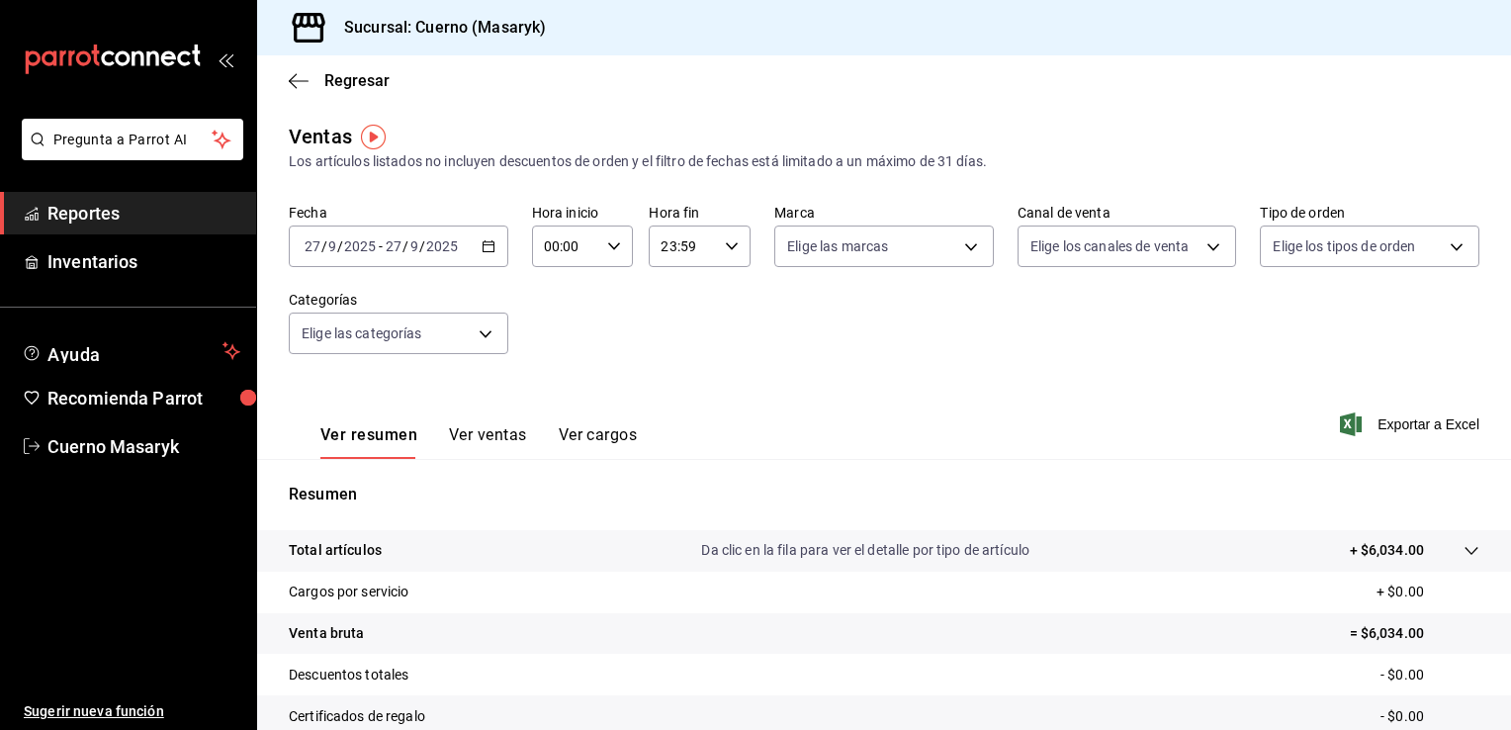
click at [491, 251] on icon "button" at bounding box center [489, 246] width 14 height 14
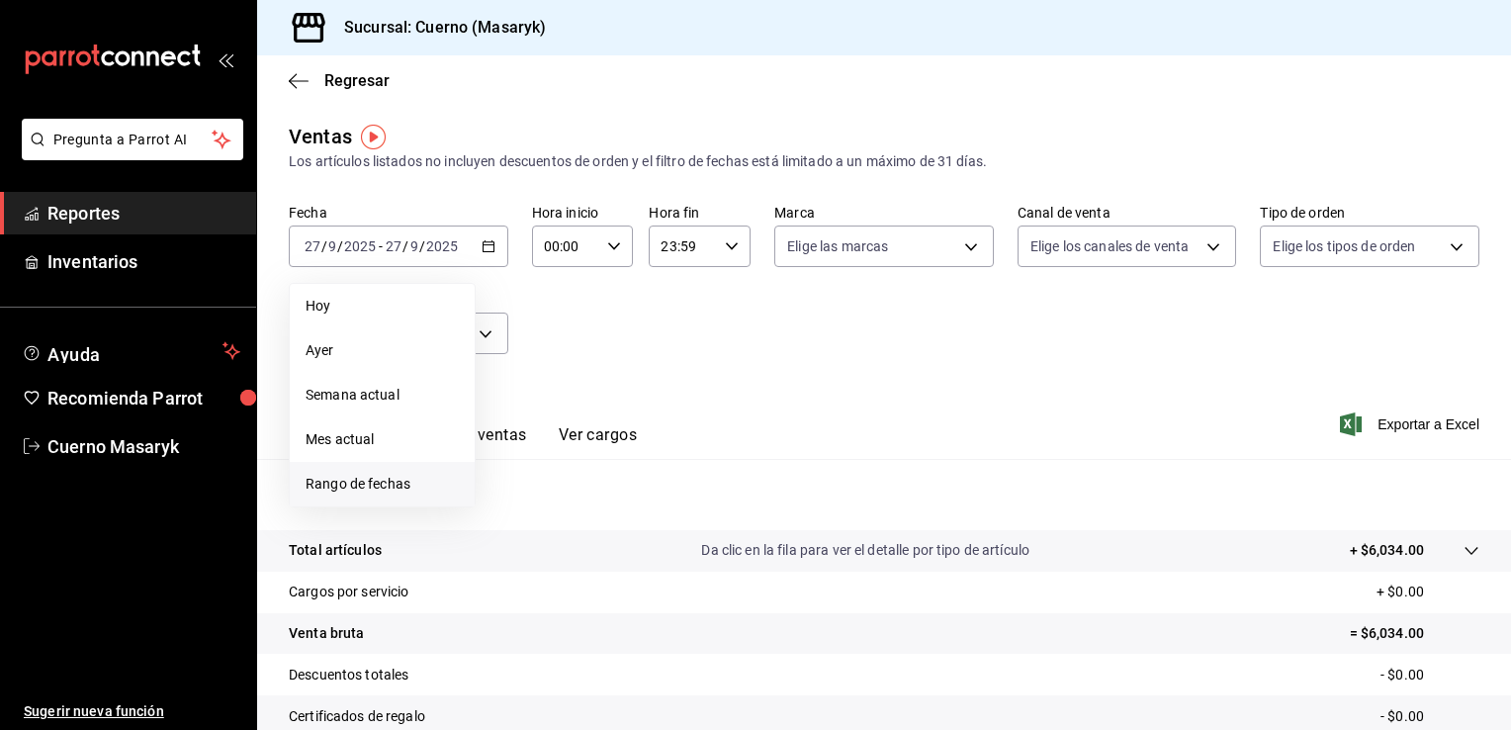
click at [362, 481] on span "Rango de fechas" at bounding box center [382, 484] width 153 height 21
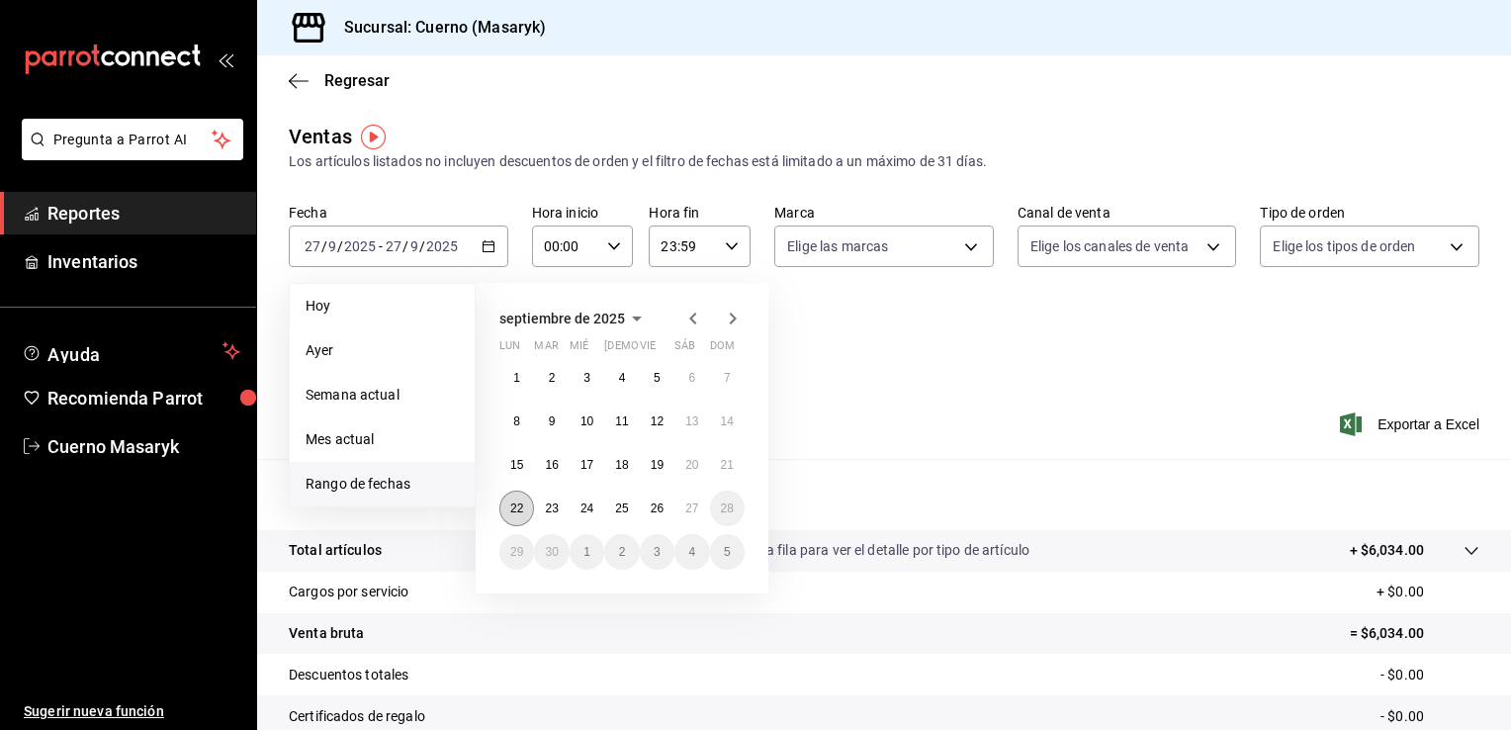
click at [515, 524] on button "22" at bounding box center [516, 508] width 35 height 36
click at [689, 511] on abbr "27" at bounding box center [691, 508] width 13 height 14
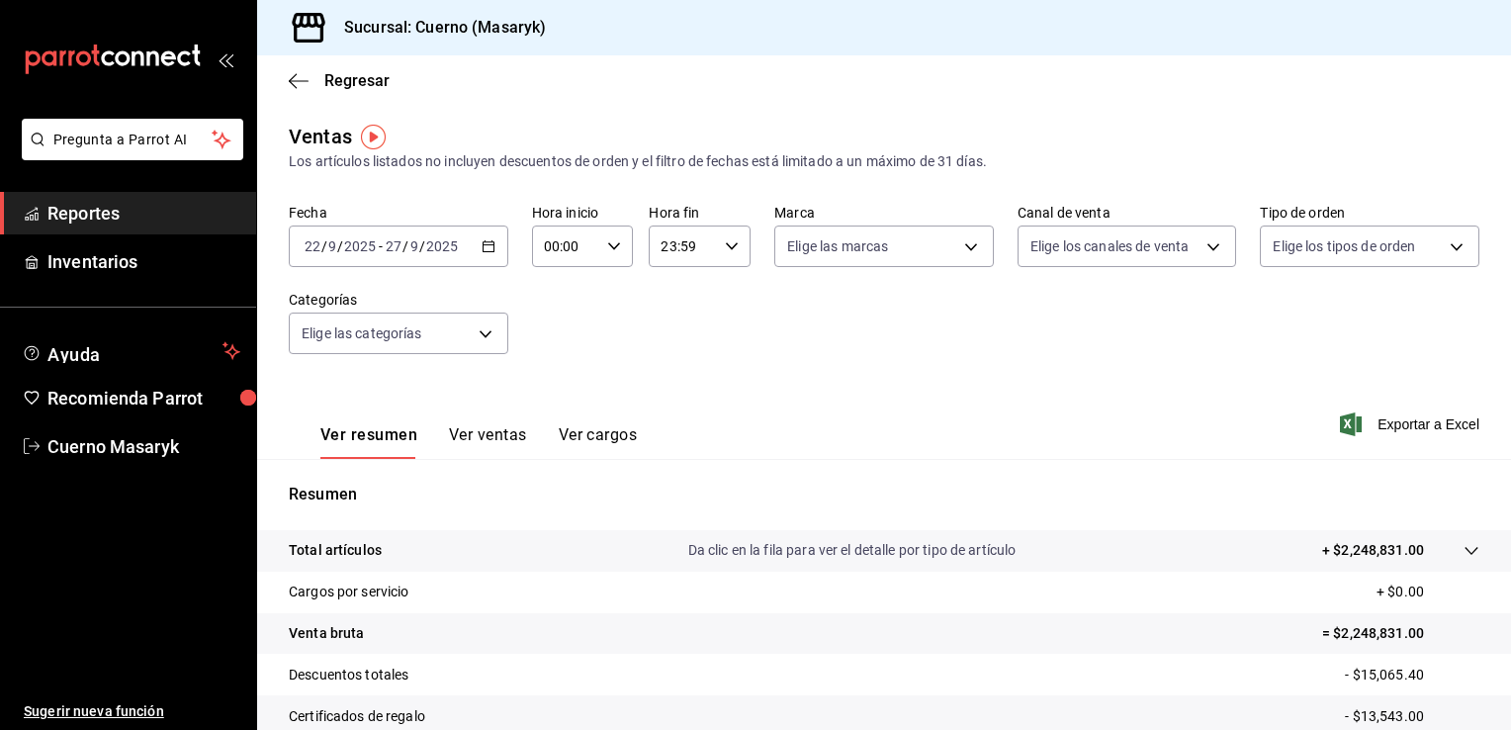
click at [612, 235] on div "00:00 Hora inicio" at bounding box center [583, 246] width 102 height 42
click at [553, 376] on span "05" at bounding box center [554, 368] width 19 height 16
type input "05:00"
click at [723, 244] on div at bounding box center [755, 365] width 1511 height 730
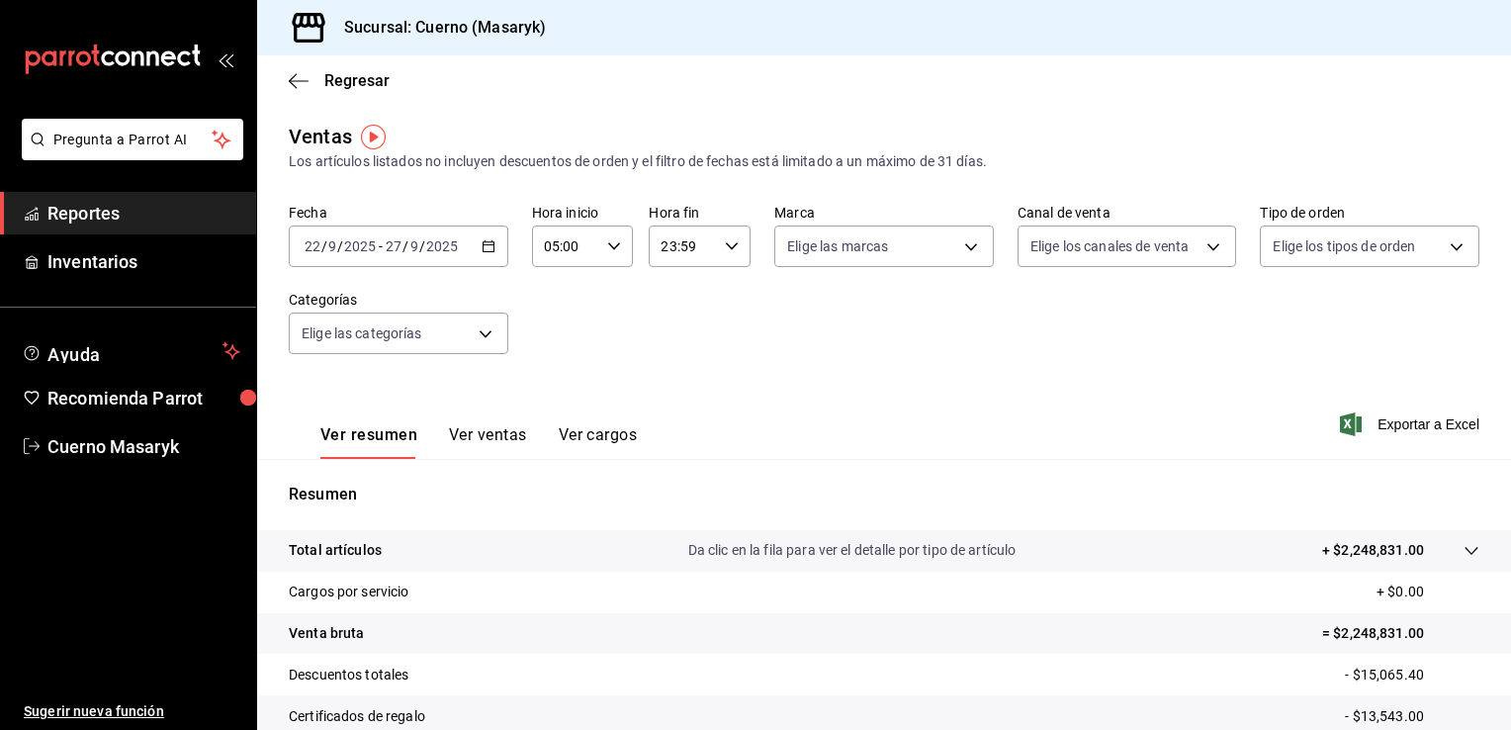
click at [726, 244] on \(Stroke\) "button" at bounding box center [732, 245] width 12 height 7
click at [858, 268] on div at bounding box center [755, 365] width 1511 height 730
click at [890, 246] on body "Pregunta a Parrot AI Reportes Inventarios Ayuda Recomienda Parrot Cuerno Masary…" at bounding box center [755, 365] width 1511 height 730
click at [866, 326] on span "Ver todas" at bounding box center [853, 322] width 60 height 21
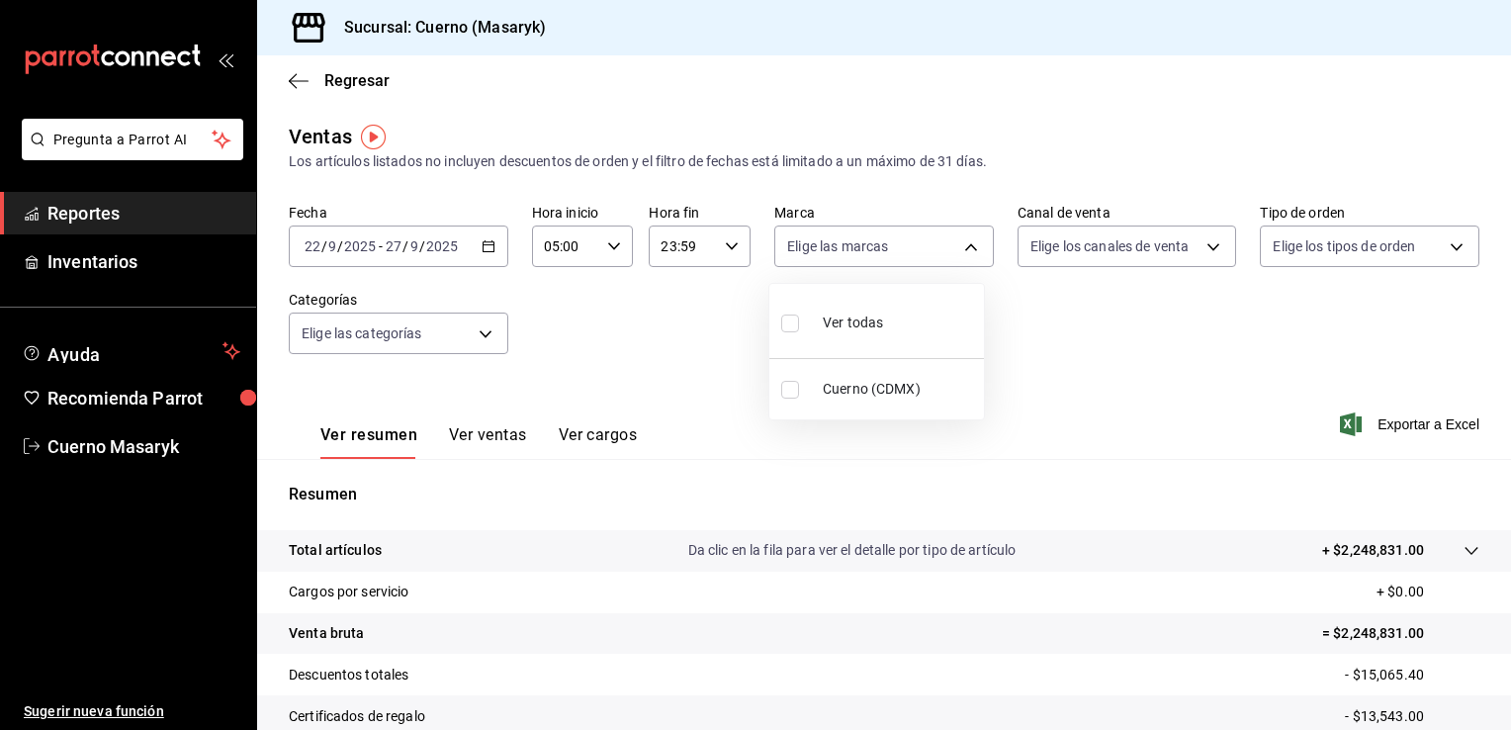
type input "4ea0d660-02b3-4785-bb88-48b5ef6e196c"
checkbox input "true"
click at [1096, 260] on div at bounding box center [755, 365] width 1511 height 730
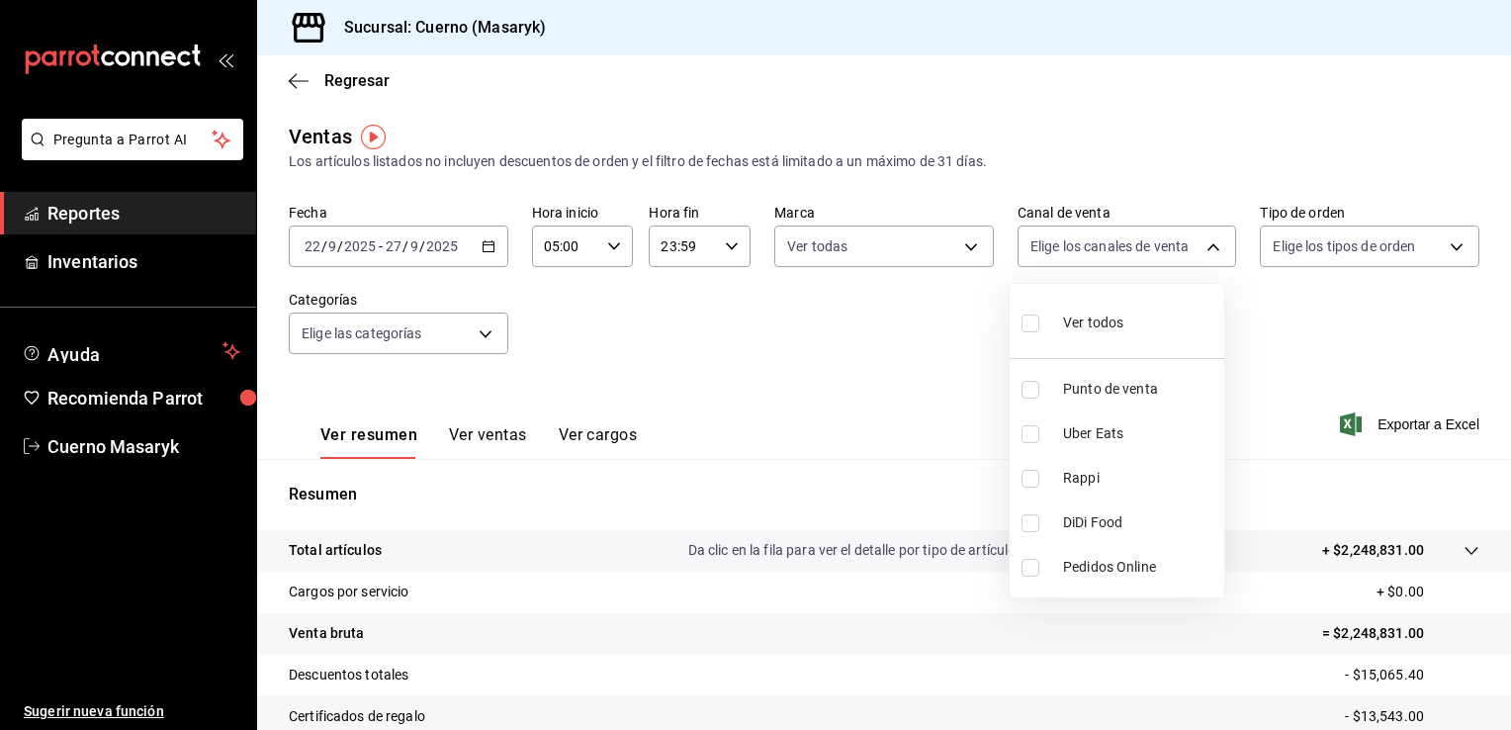
click at [1096, 260] on body "Pregunta a Parrot AI Reportes Inventarios Ayuda Recomienda Parrot Cuerno Masary…" at bounding box center [755, 365] width 1511 height 730
click at [1079, 316] on span "Ver todos" at bounding box center [1093, 322] width 60 height 21
type input "PARROT,UBER_EATS,RAPPI,DIDI_FOOD,ONLINE"
checkbox input "true"
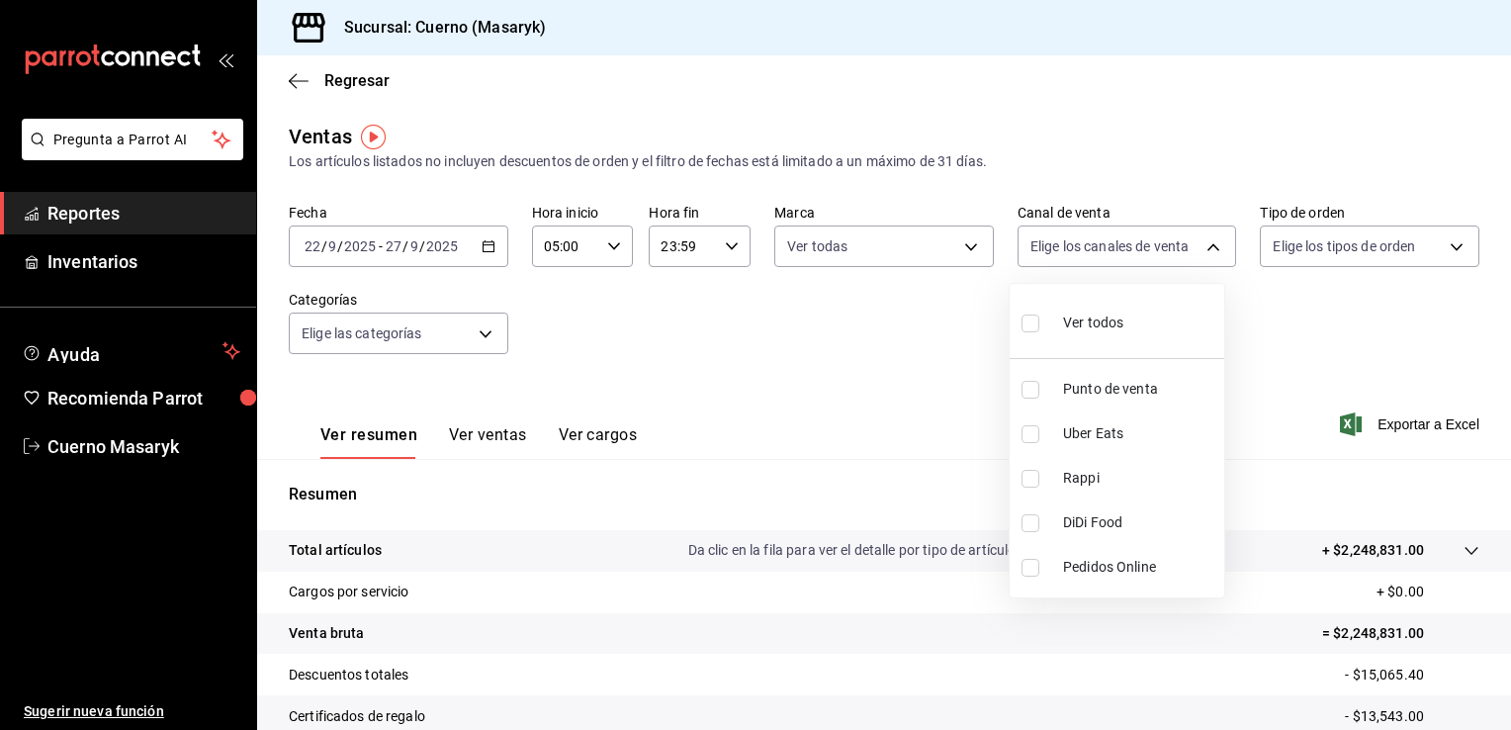
checkbox input "true"
click at [1344, 247] on div at bounding box center [755, 365] width 1511 height 730
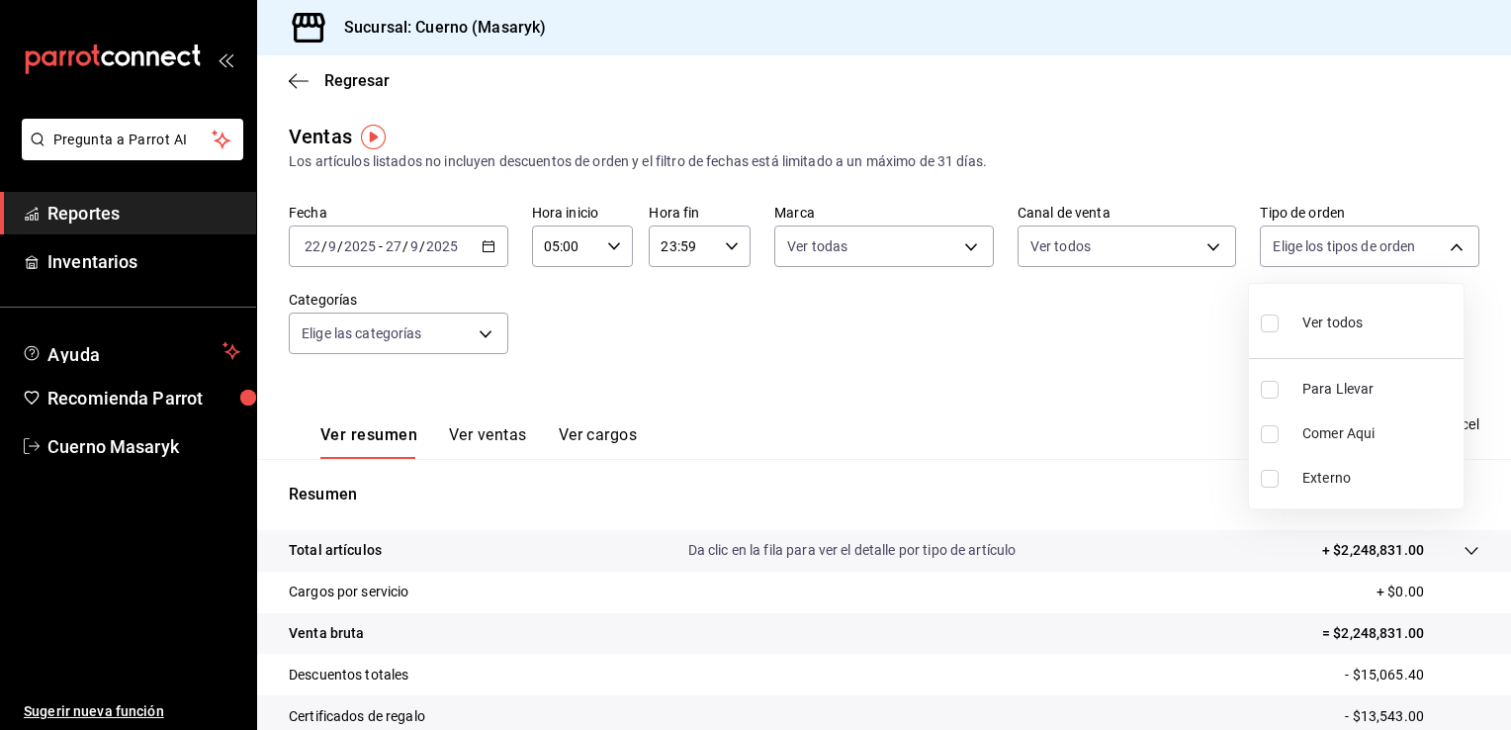
click at [1344, 247] on body "Pregunta a Parrot AI Reportes Inventarios Ayuda Recomienda Parrot Cuerno Masary…" at bounding box center [755, 365] width 1511 height 730
click at [1322, 327] on span "Ver todos" at bounding box center [1332, 322] width 60 height 21
type input "d8208262-291b-4595-bbfa-ed1e8660efdb,73ecdc8a-b505-4242-b24a-d5f1595b9b0a,EXTER…"
checkbox input "true"
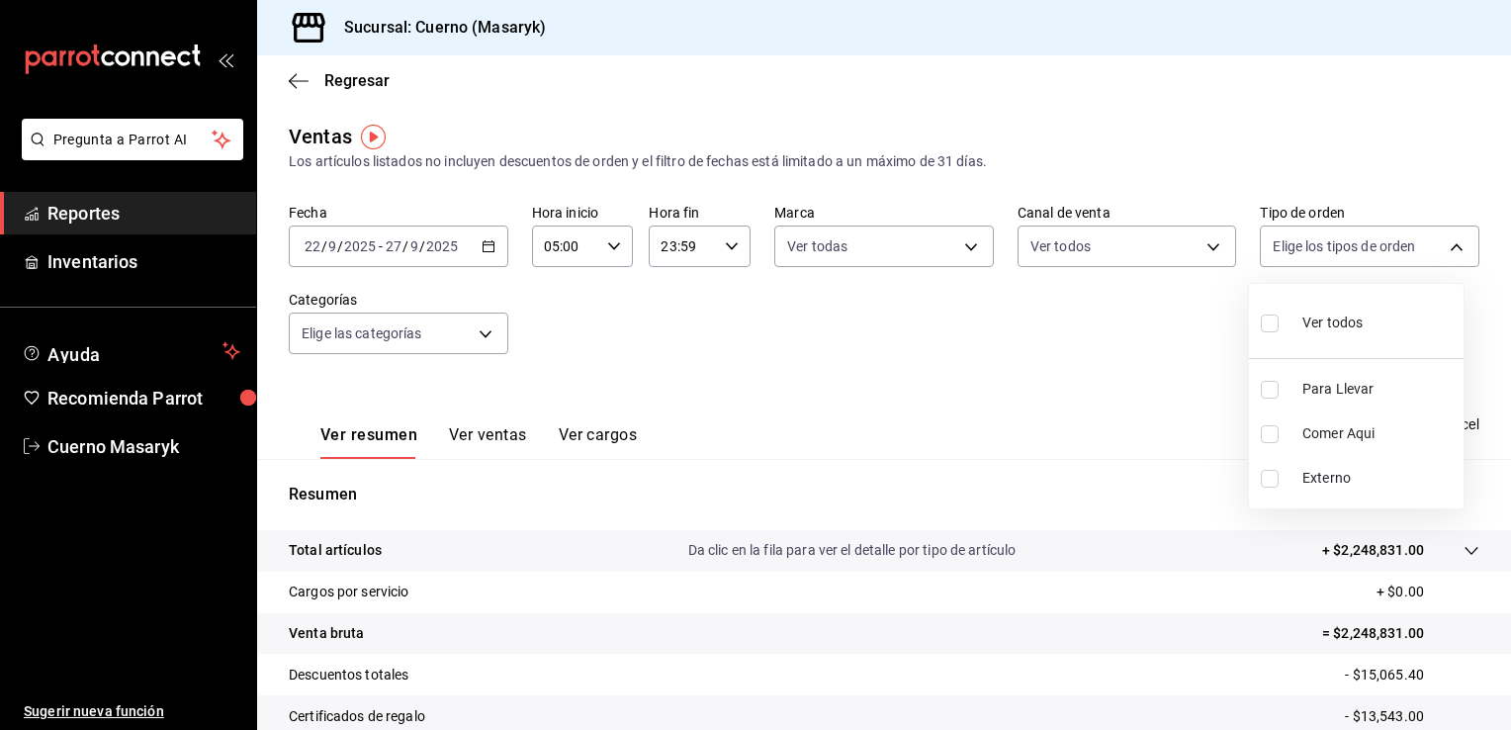
checkbox input "true"
click at [475, 334] on div at bounding box center [755, 365] width 1511 height 730
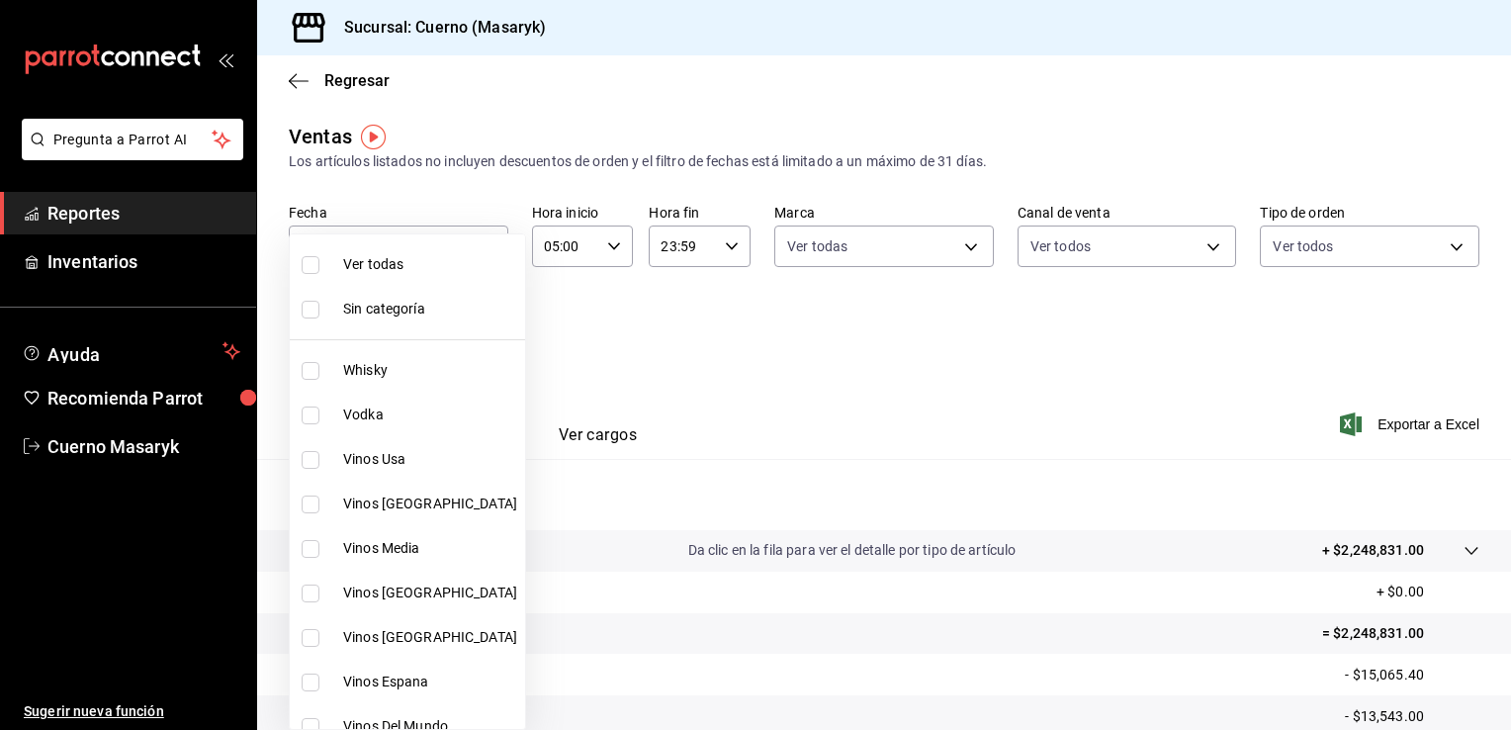
click at [484, 338] on body "Pregunta a Parrot AI Reportes Inventarios Ayuda Recomienda Parrot Cuerno Masary…" at bounding box center [755, 365] width 1511 height 730
click at [395, 261] on span "Ver todas" at bounding box center [430, 264] width 174 height 21
type input "c67b51a2-384c-483e-a5be-40afd3eac247,ec1a4520-4a99-4810-921e-4abf40ebc8c6,cd2d5…"
checkbox input "true"
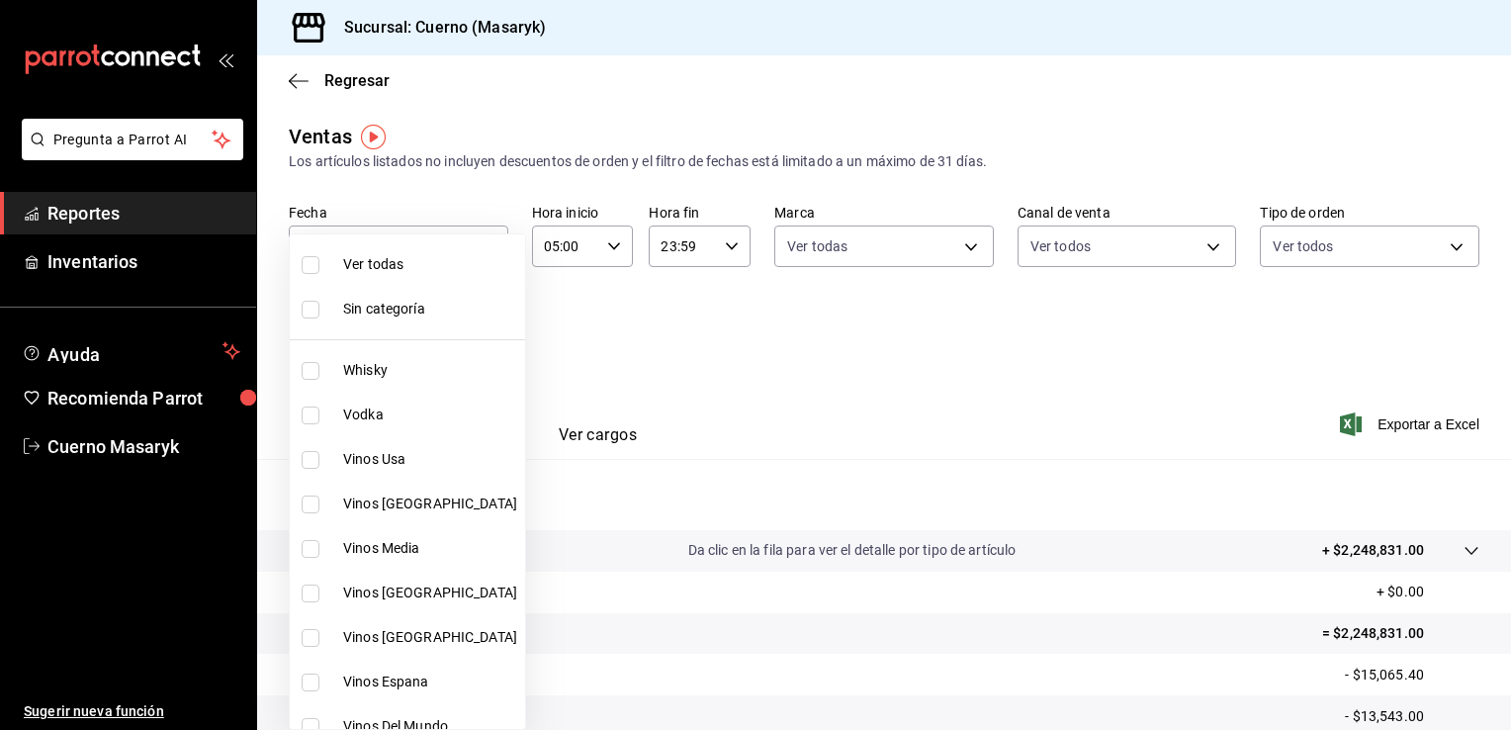
checkbox input "true"
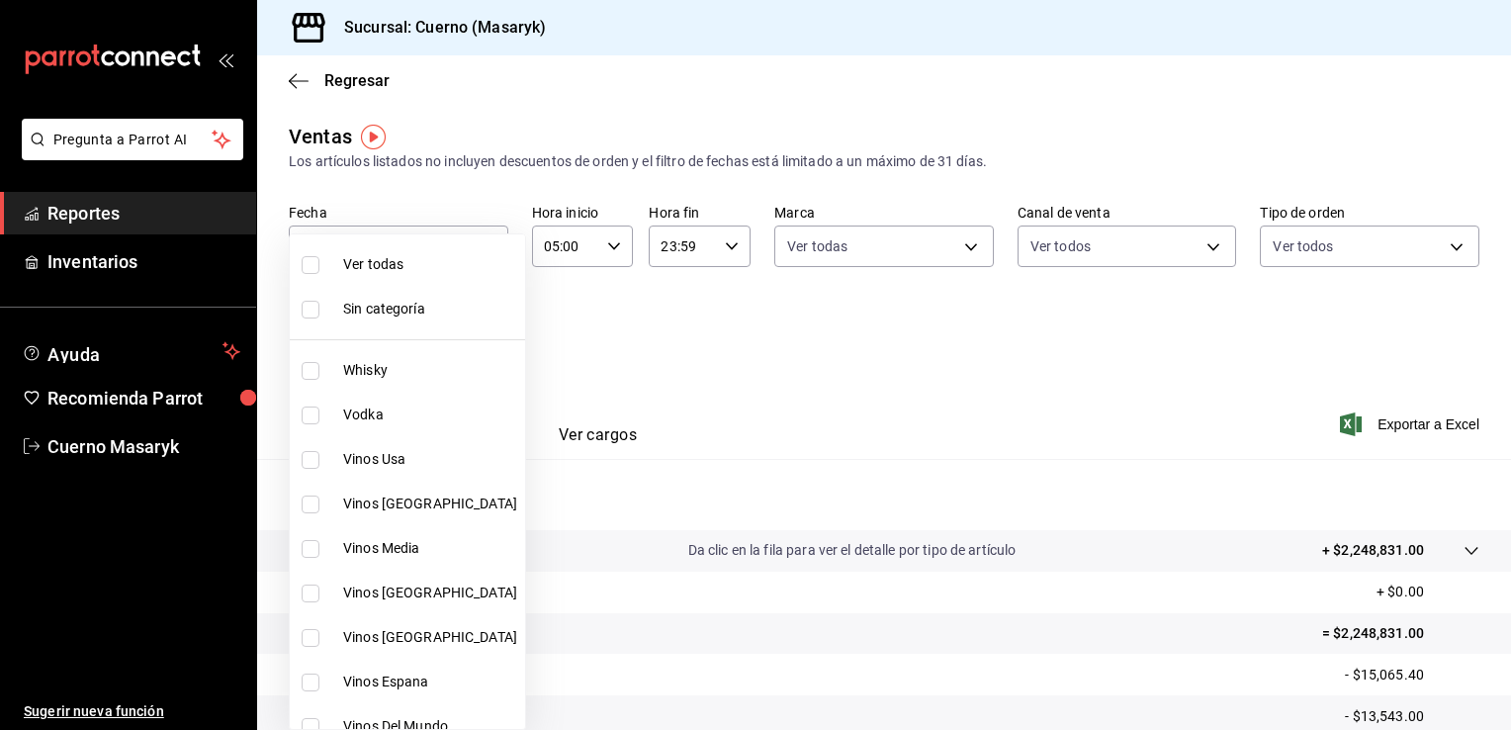
checkbox input "true"
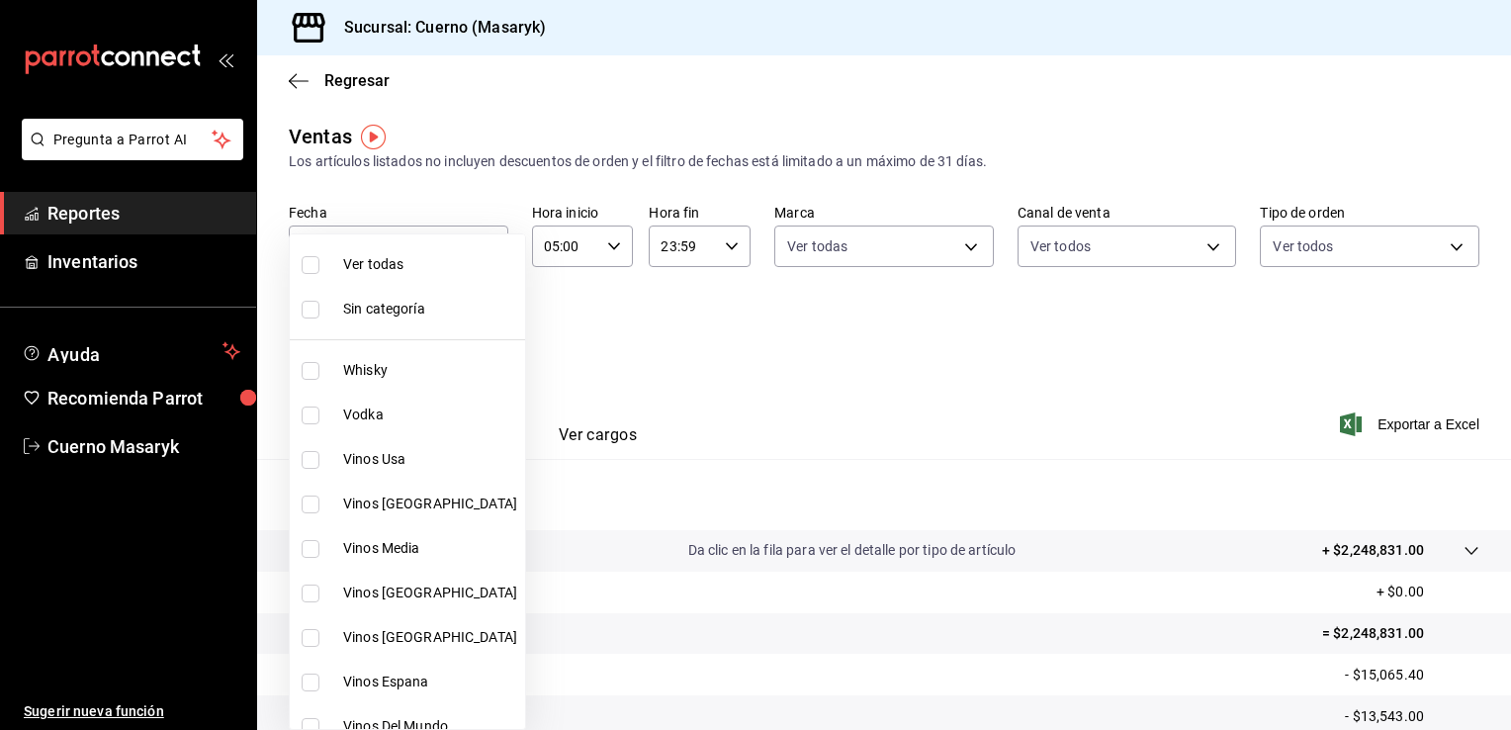
checkbox input "true"
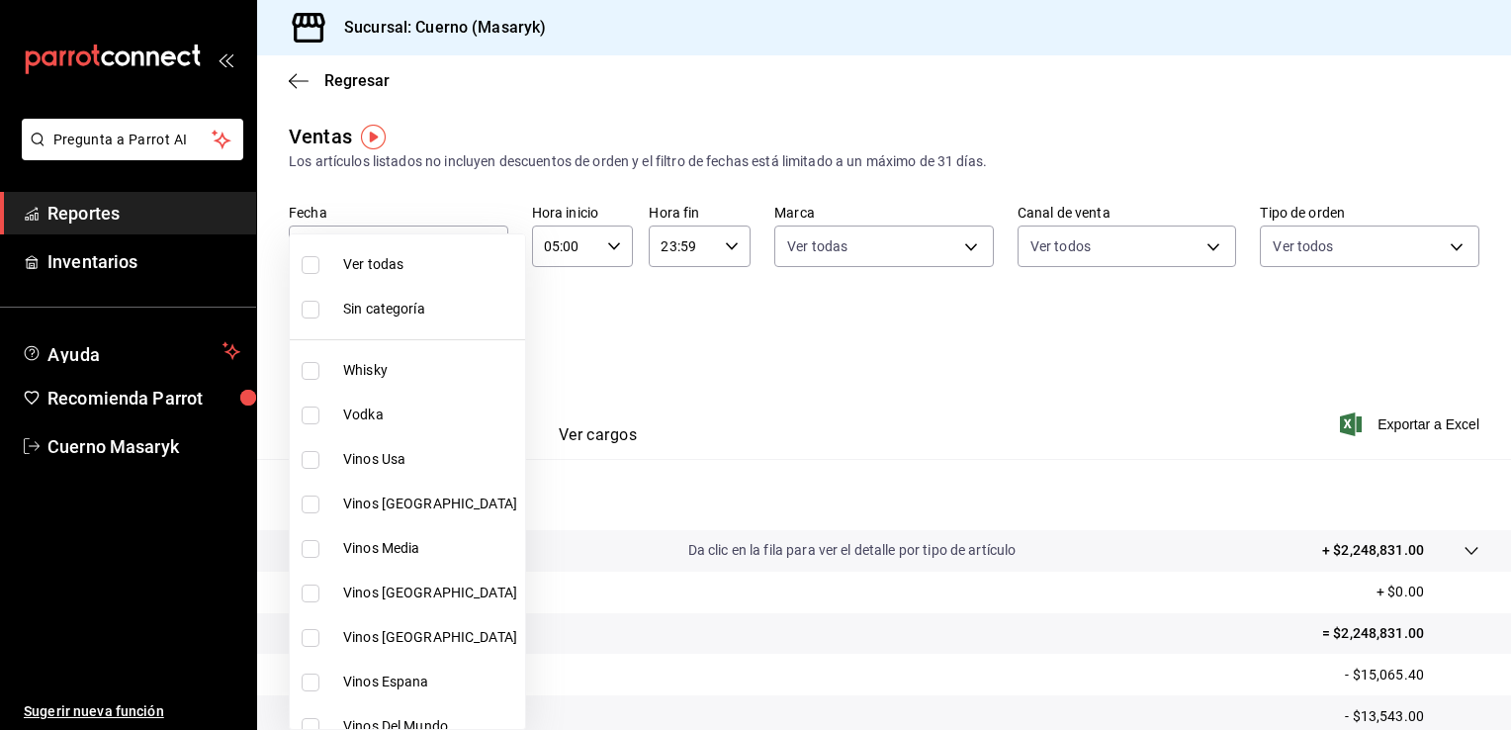
checkbox input "true"
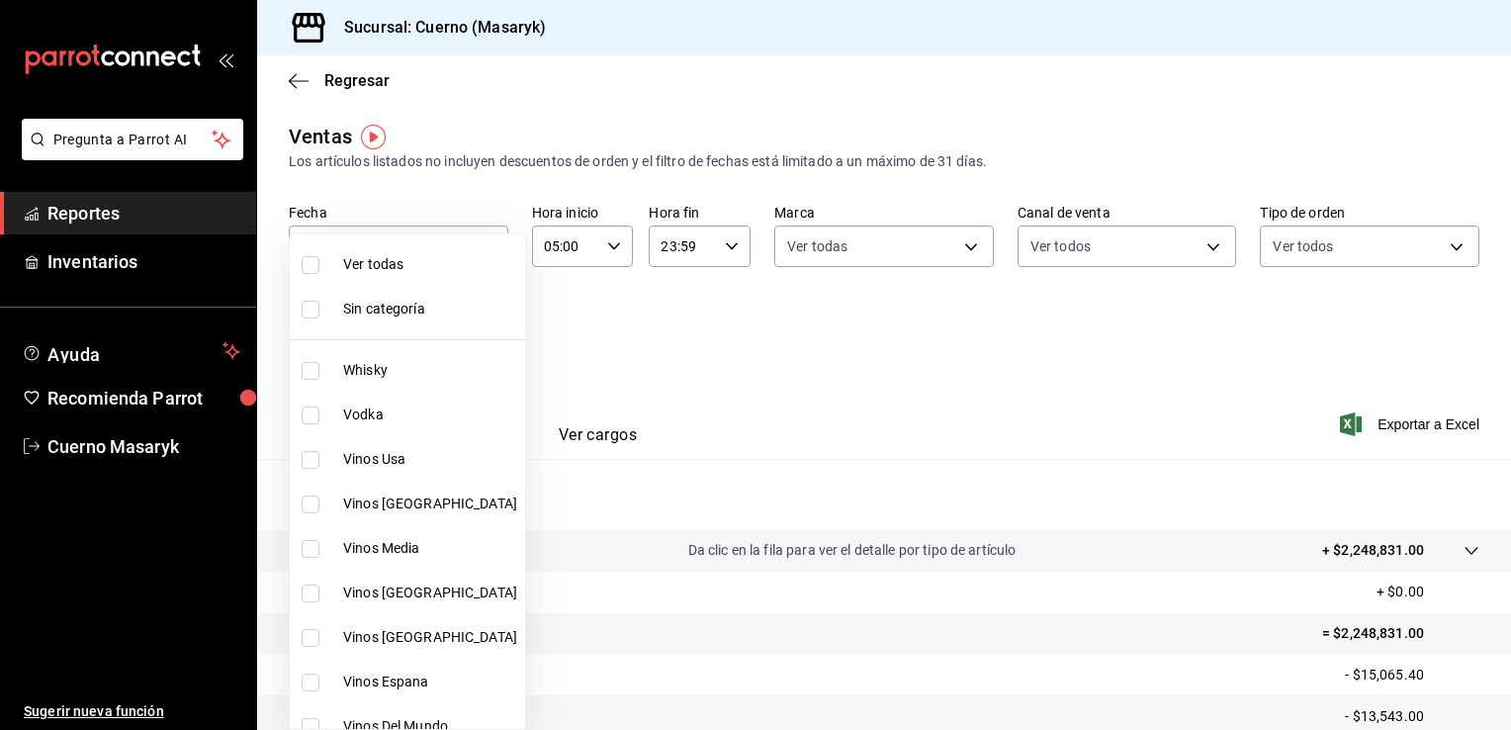
checkbox input "true"
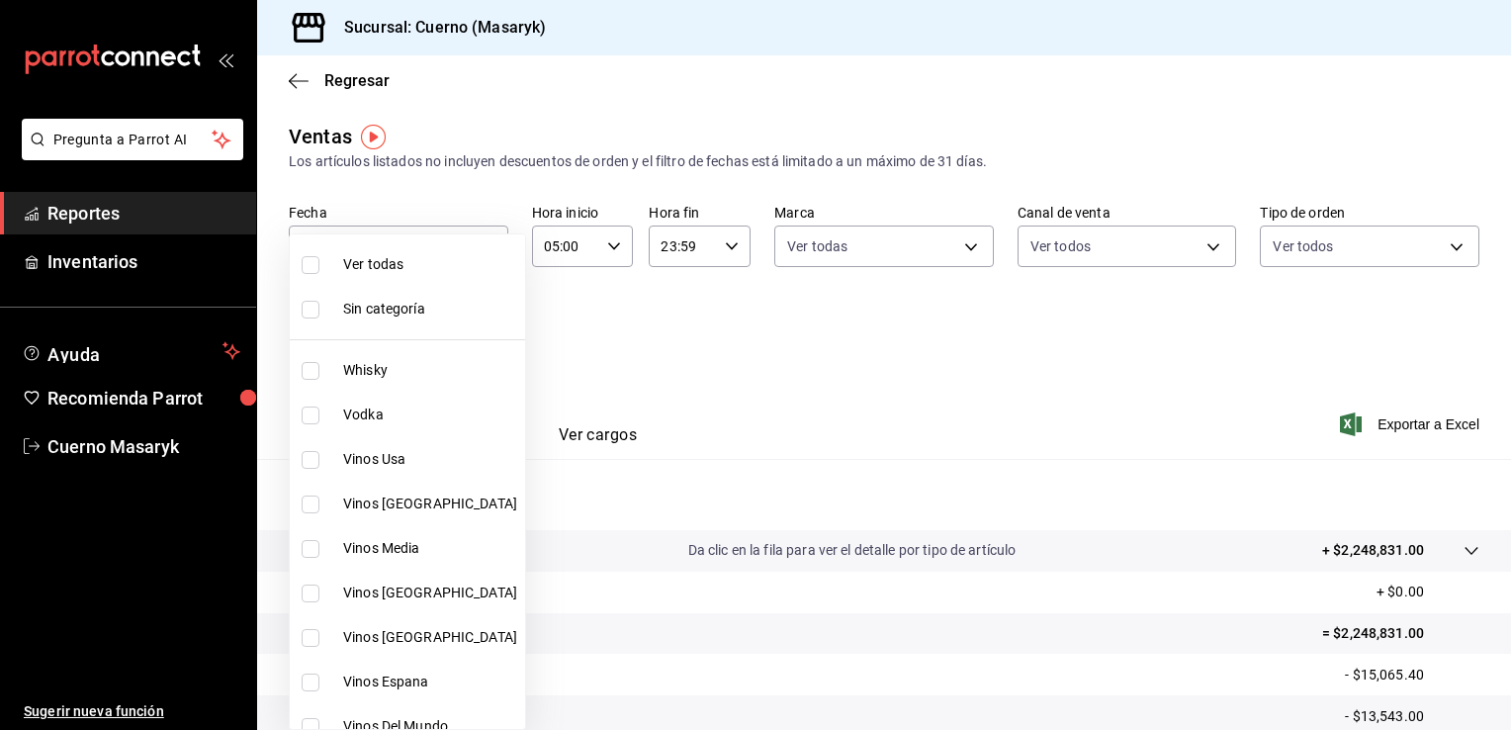
checkbox input "true"
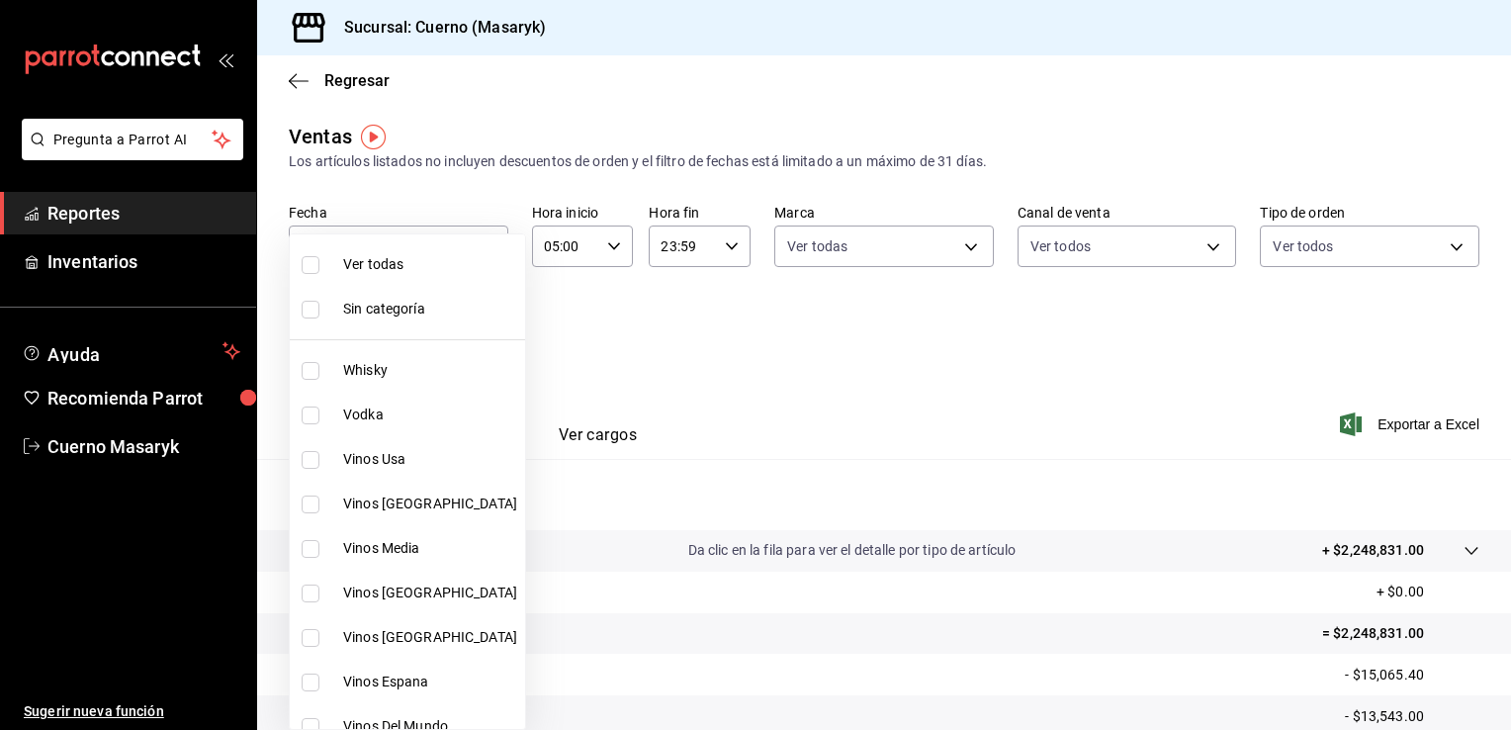
checkbox input "true"
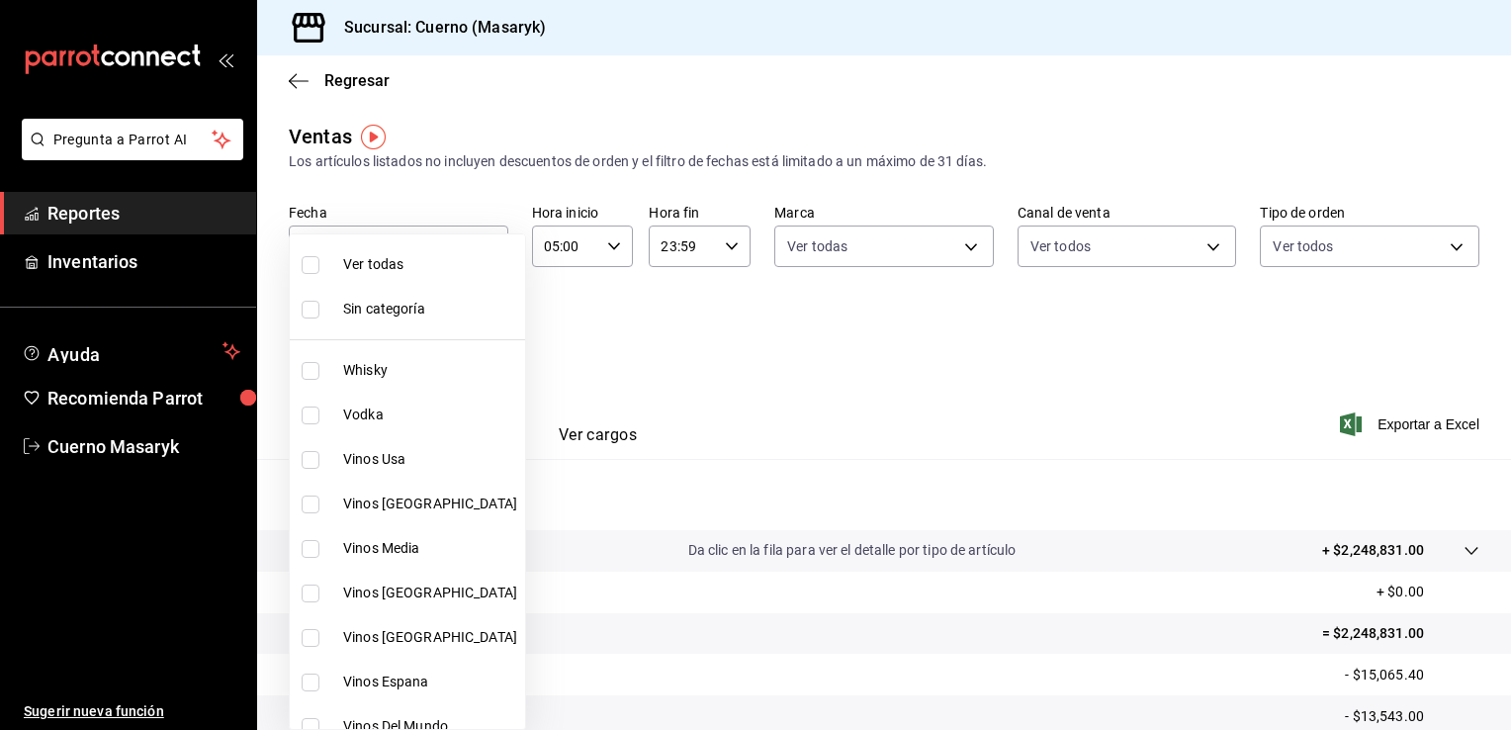
checkbox input "true"
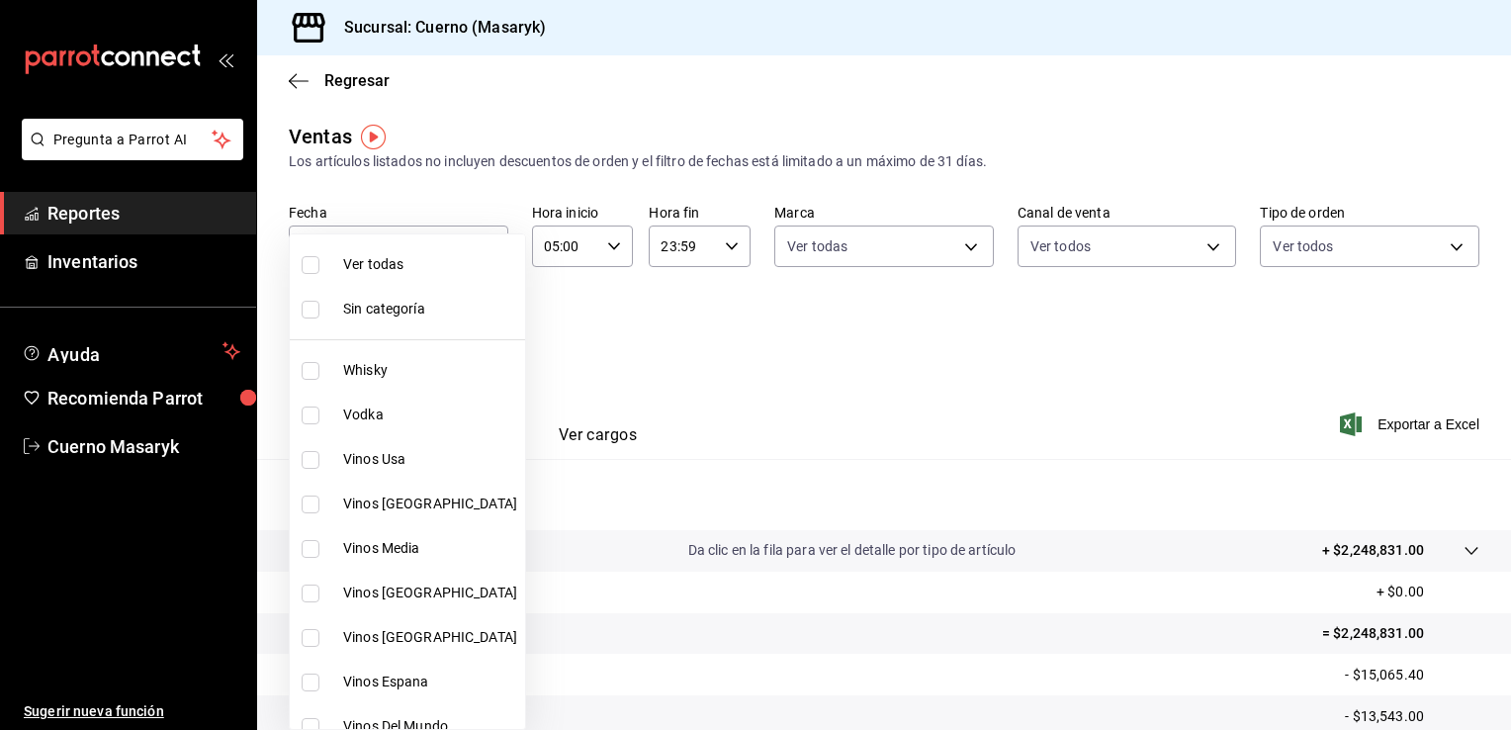
checkbox input "true"
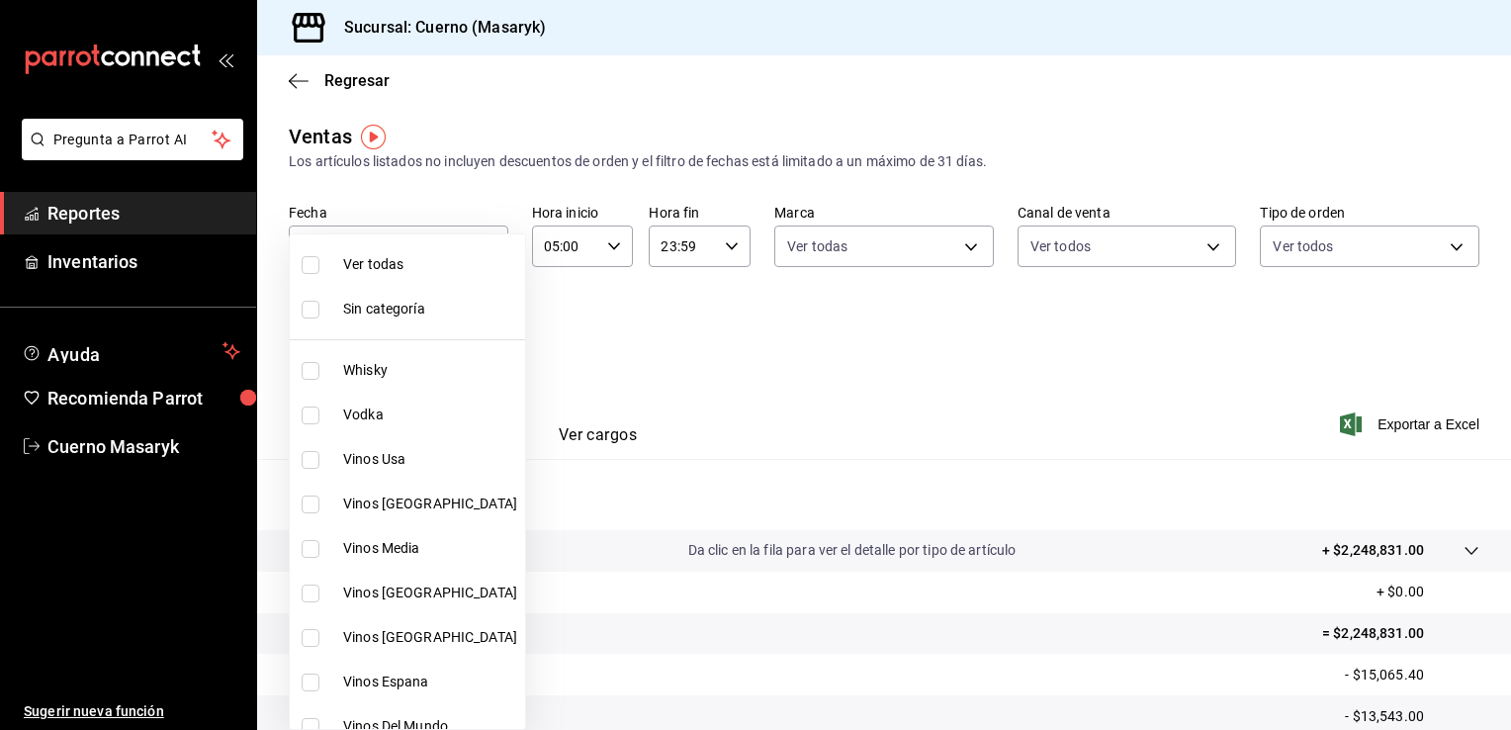
checkbox input "true"
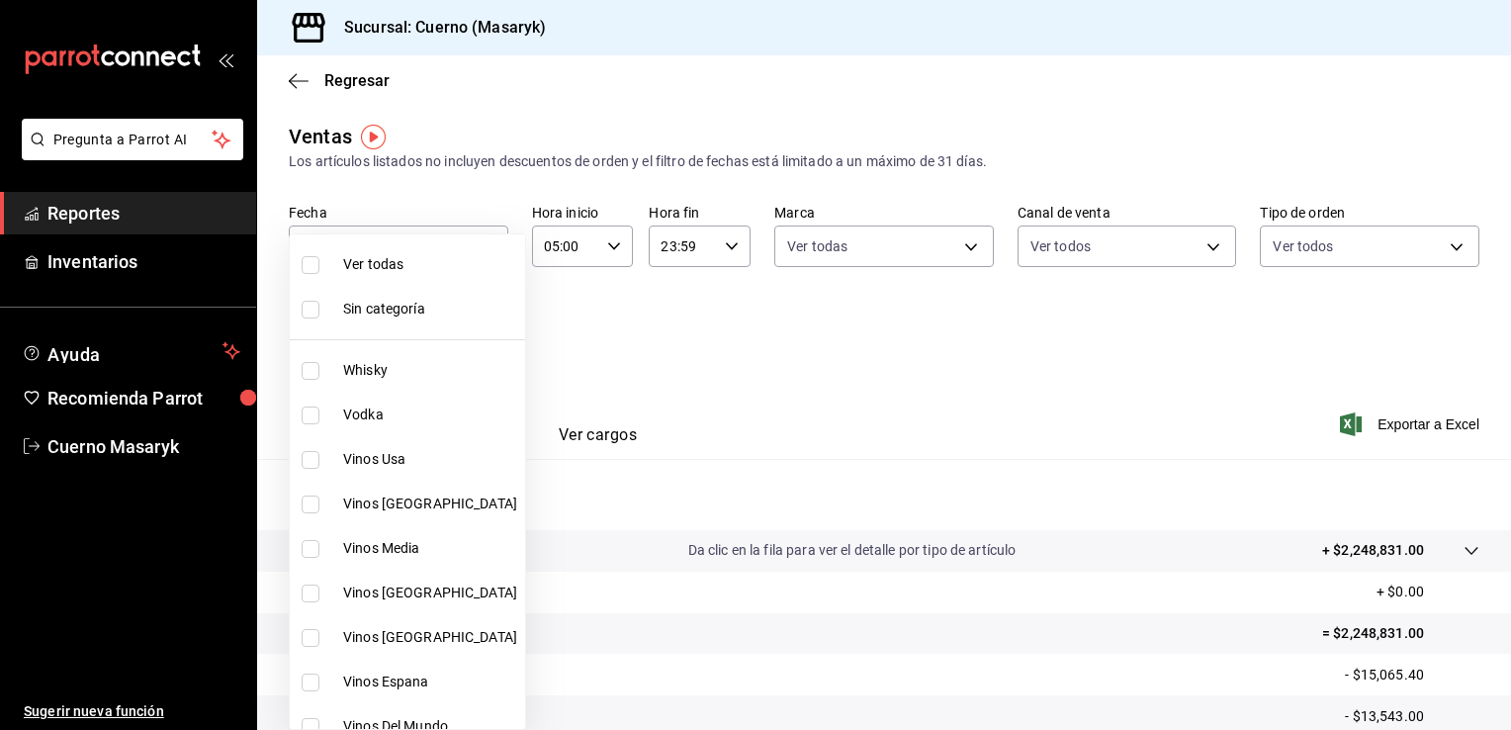
checkbox input "true"
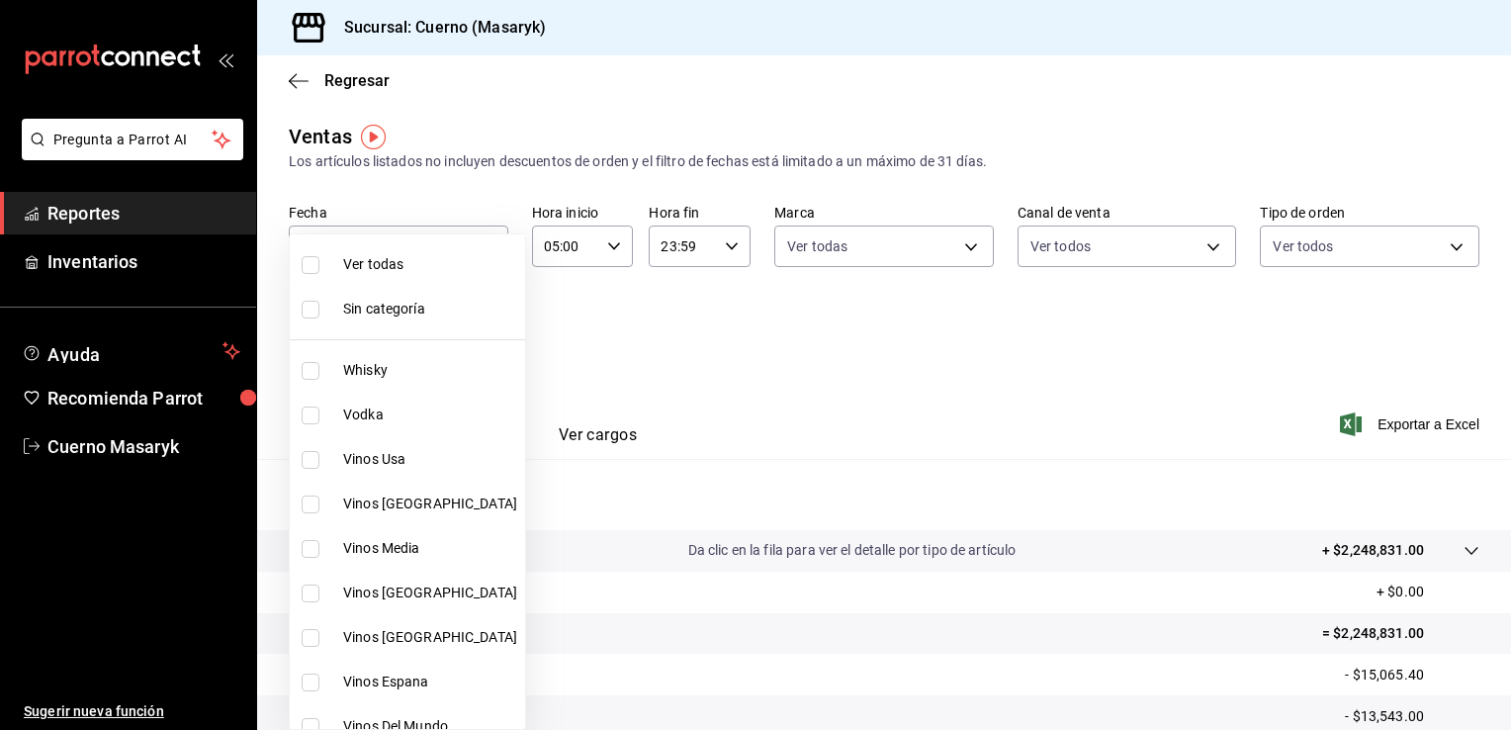
checkbox input "true"
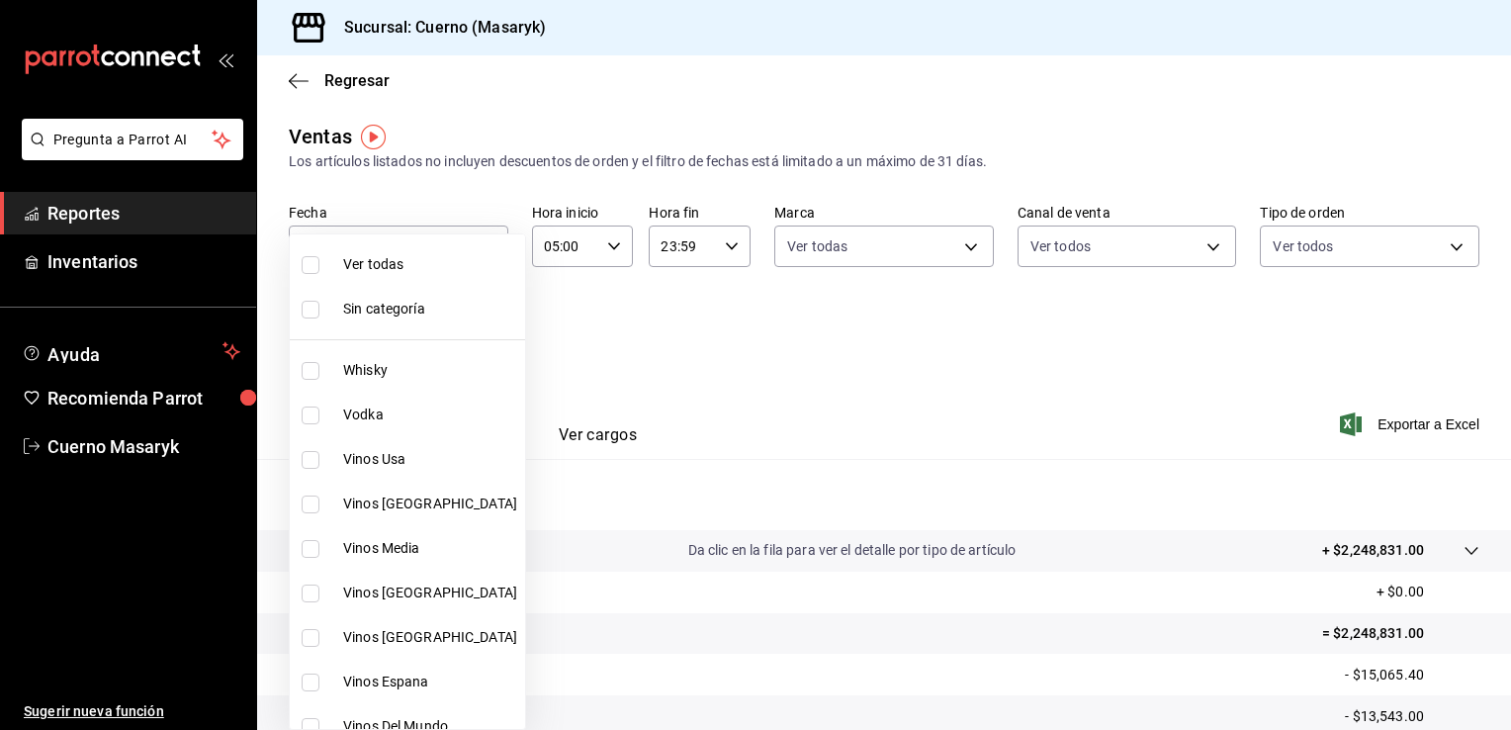
checkbox input "true"
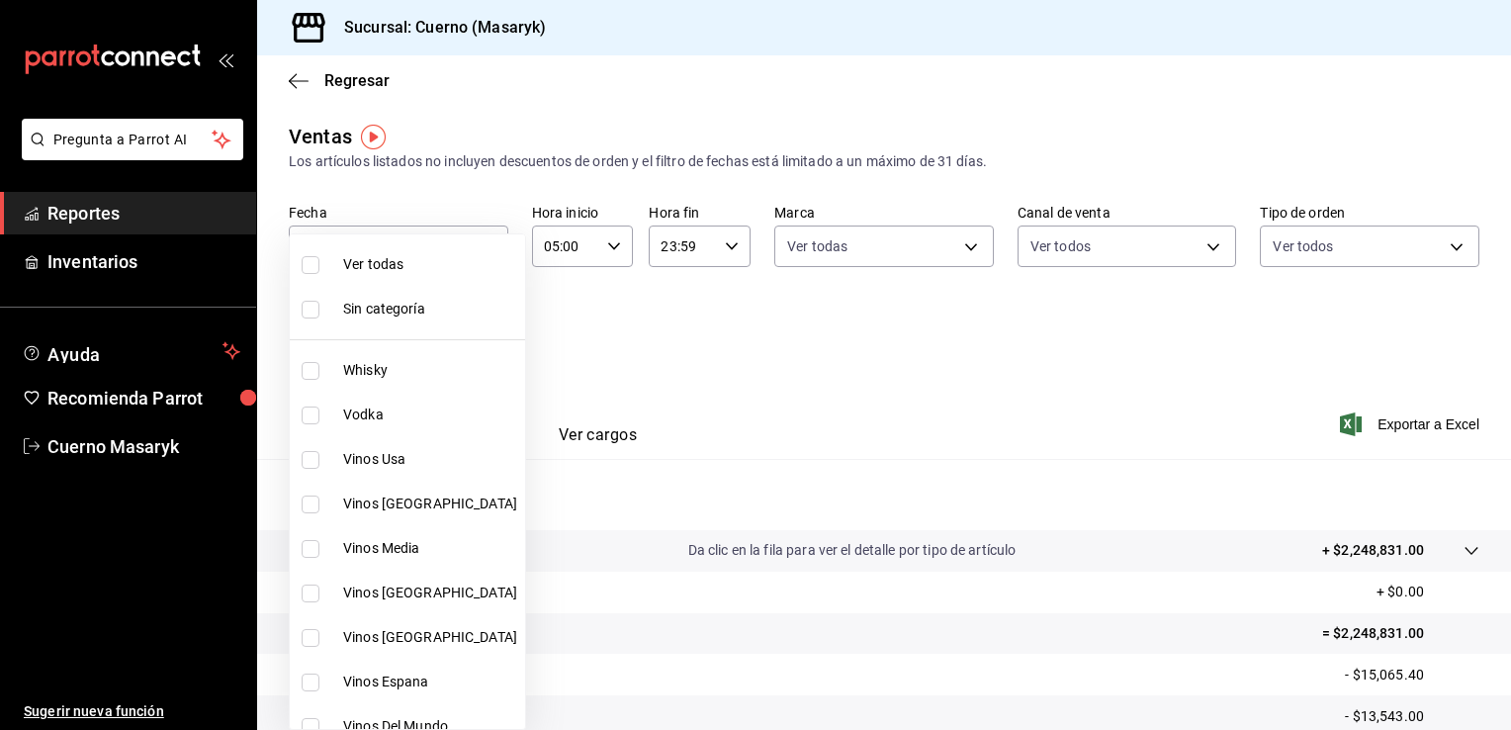
checkbox input "true"
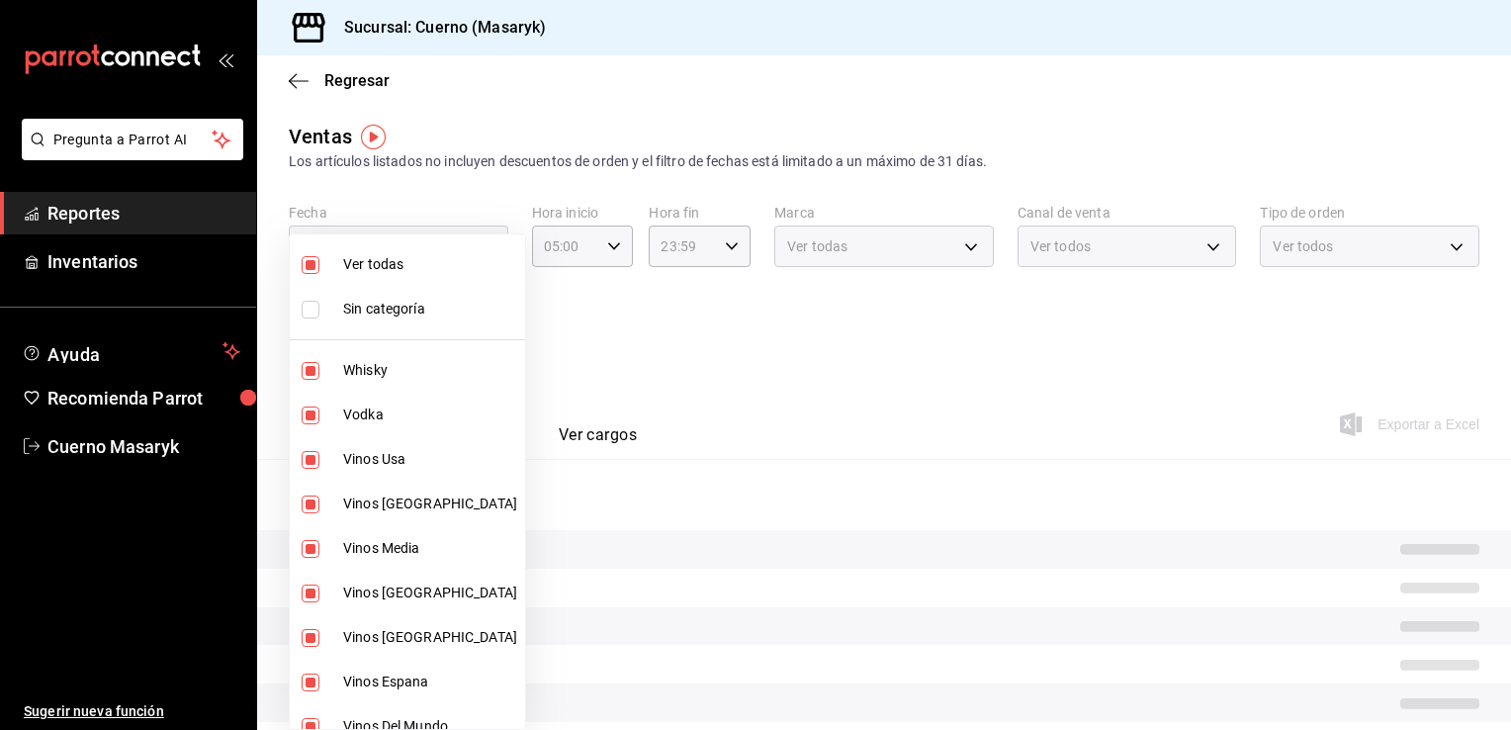
click at [1016, 330] on div at bounding box center [755, 365] width 1511 height 730
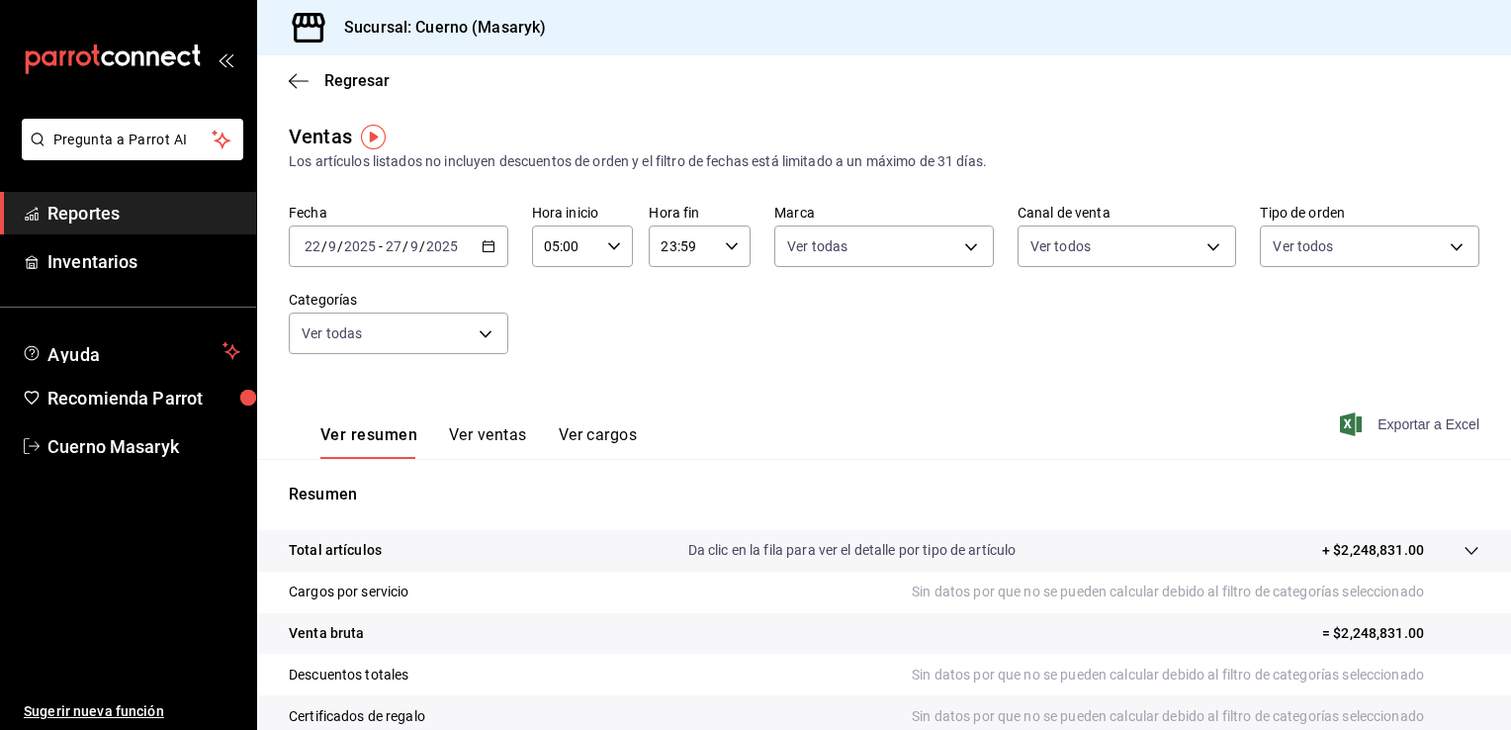
click at [1408, 421] on span "Exportar a Excel" at bounding box center [1411, 424] width 135 height 24
